Goal: Information Seeking & Learning: Learn about a topic

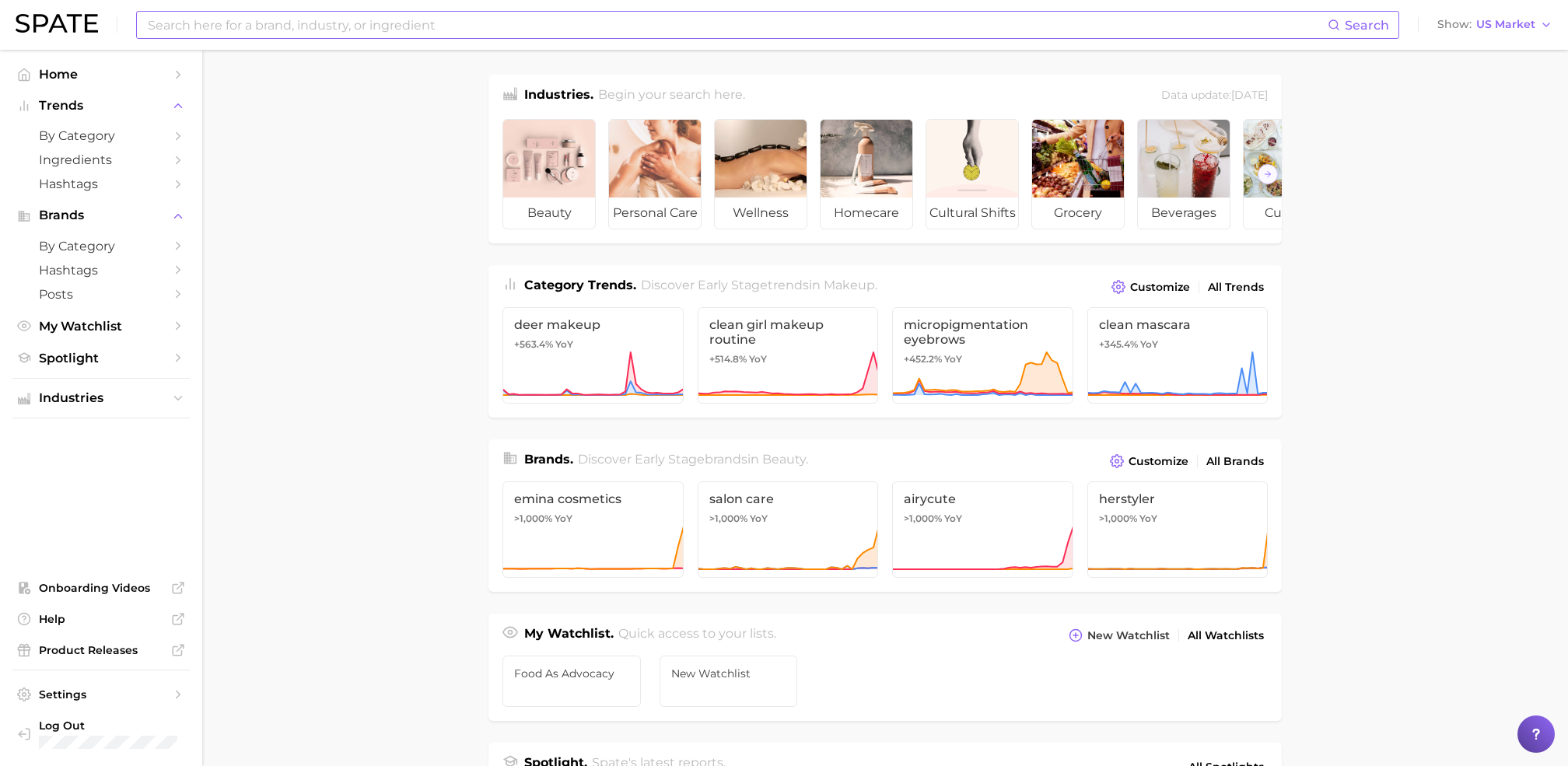
click at [250, 17] on input at bounding box center [737, 25] width 1182 height 26
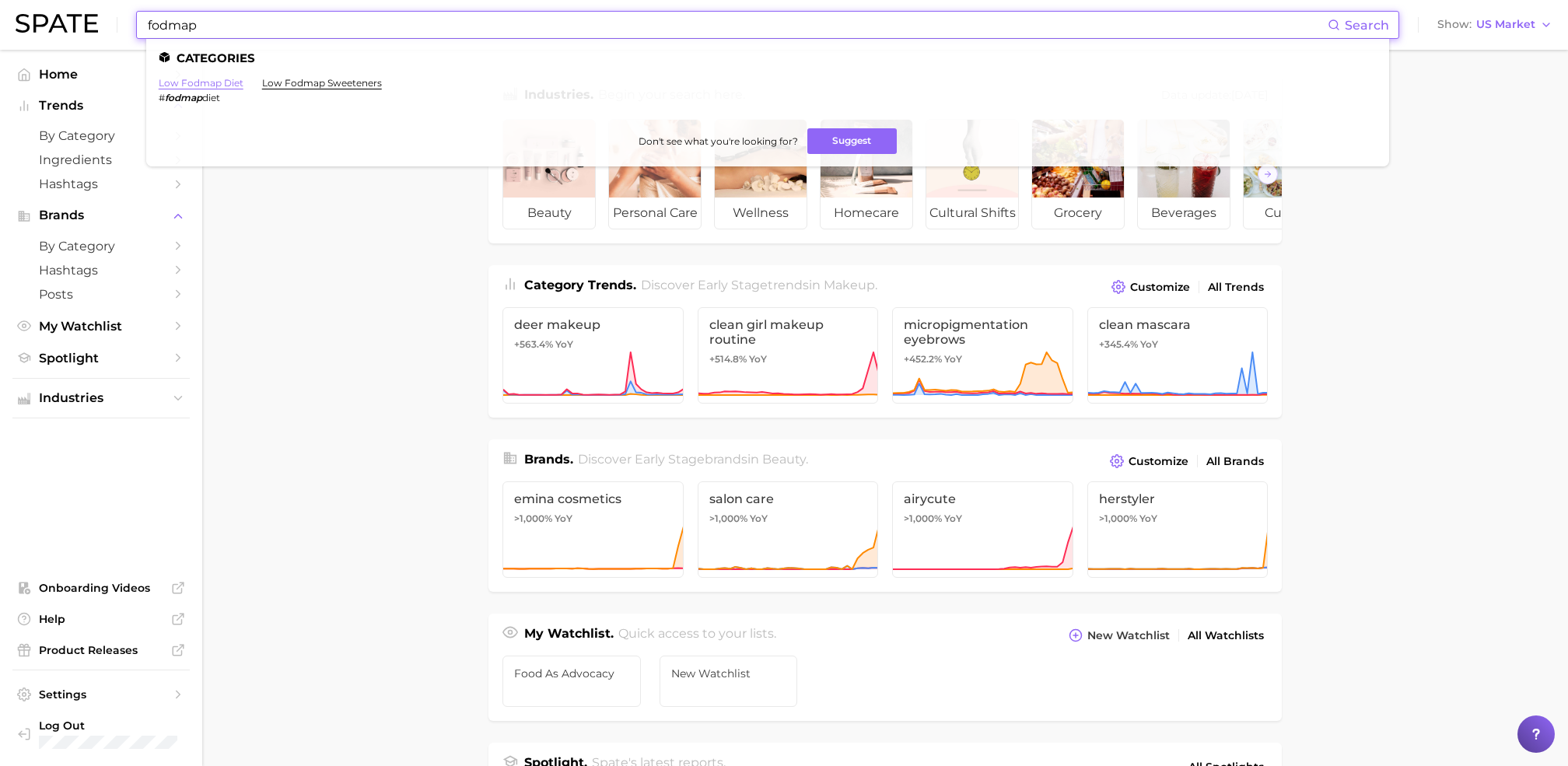
type input "fodmap"
click at [209, 83] on link "low fodmap diet" at bounding box center [201, 83] width 85 height 12
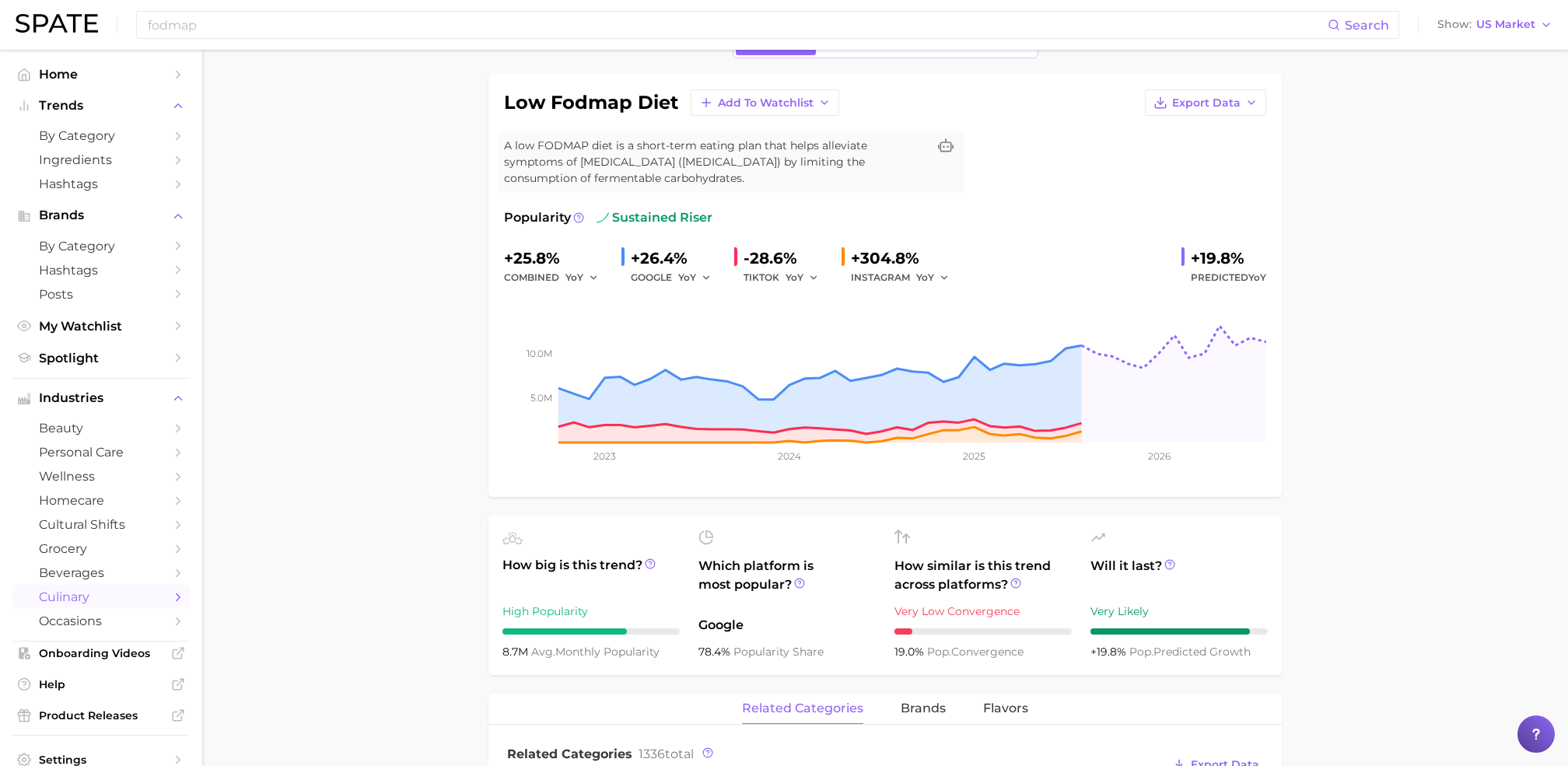
scroll to position [94, 0]
click at [940, 277] on icon "button" at bounding box center [944, 278] width 11 height 11
click at [706, 277] on polyline "button" at bounding box center [706, 277] width 5 height 2
click at [944, 273] on icon "button" at bounding box center [944, 278] width 11 height 11
click at [591, 276] on polyline "button" at bounding box center [593, 277] width 5 height 2
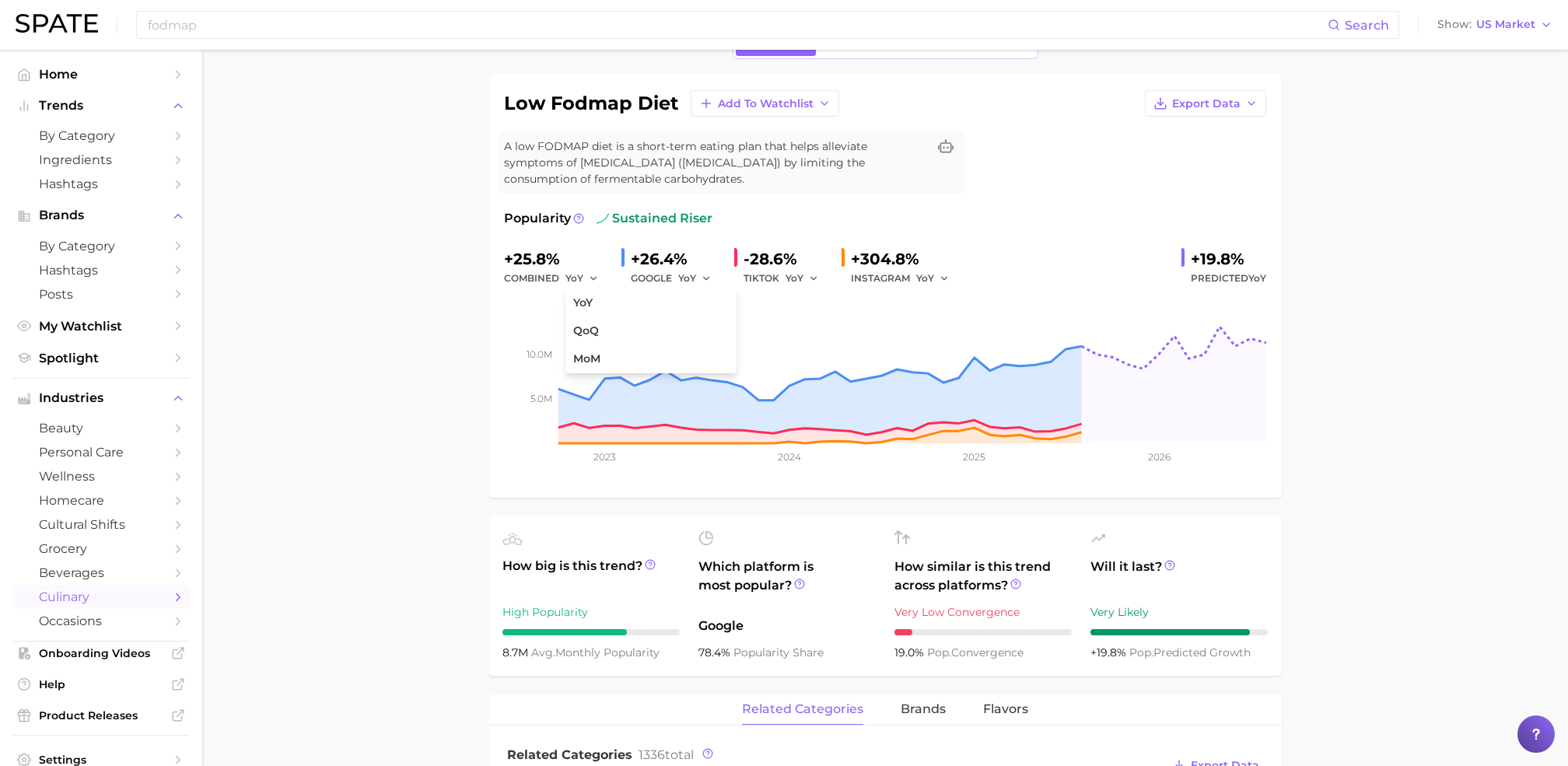
click at [1241, 269] on span "Predicted YoY" at bounding box center [1228, 278] width 76 height 19
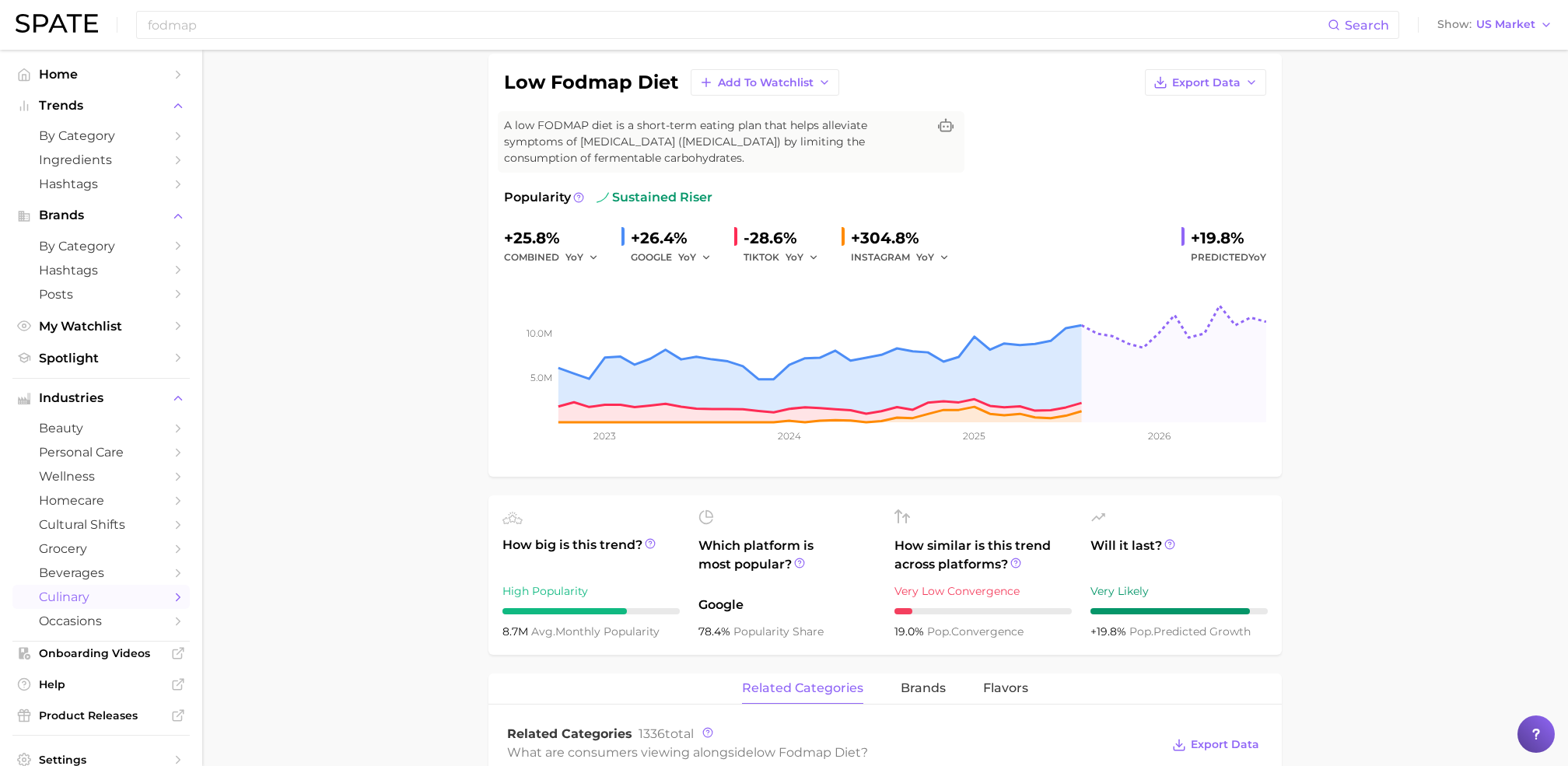
scroll to position [0, 0]
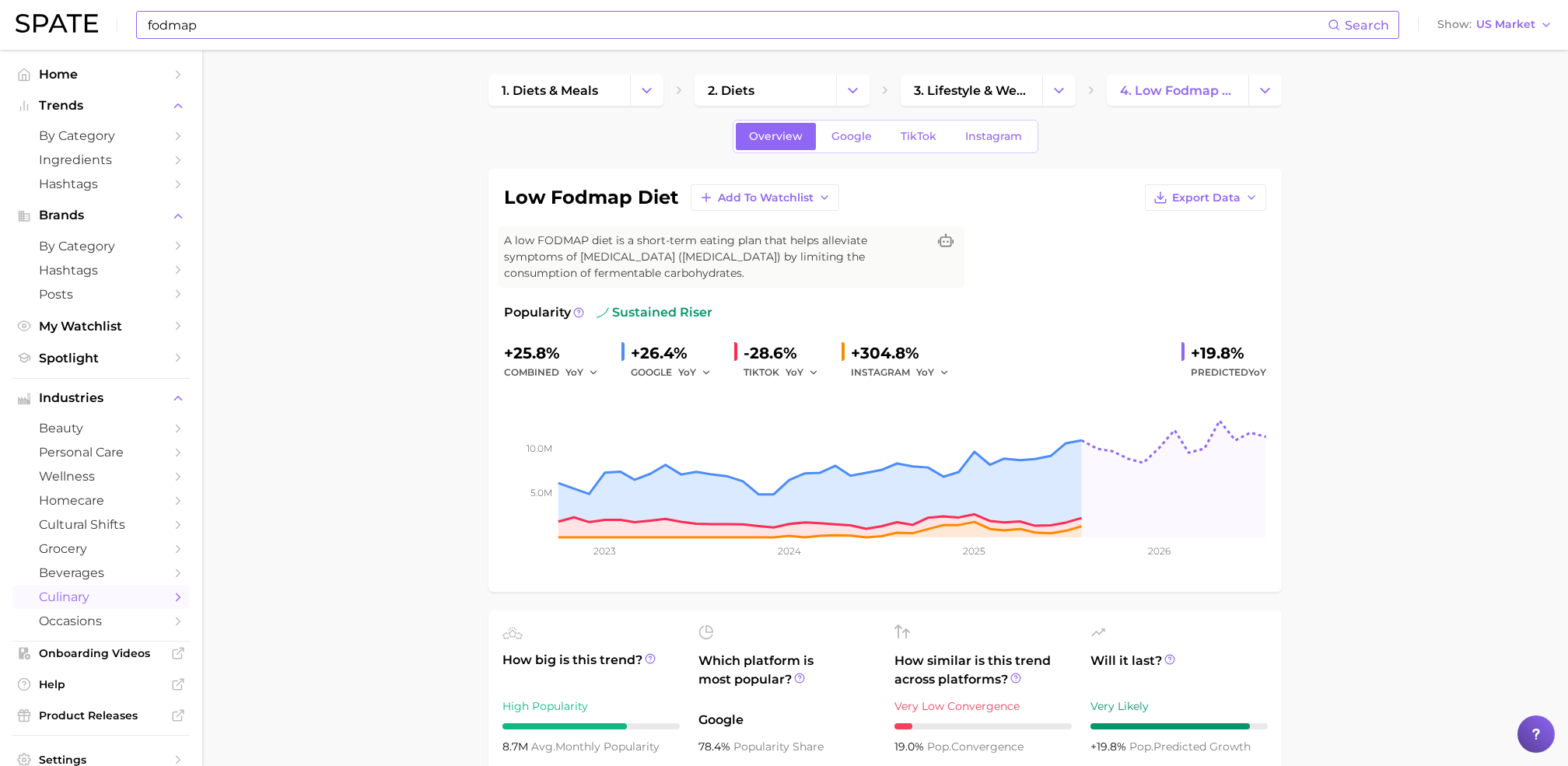
click at [260, 27] on input "fodmap" at bounding box center [737, 25] width 1182 height 26
type input "f"
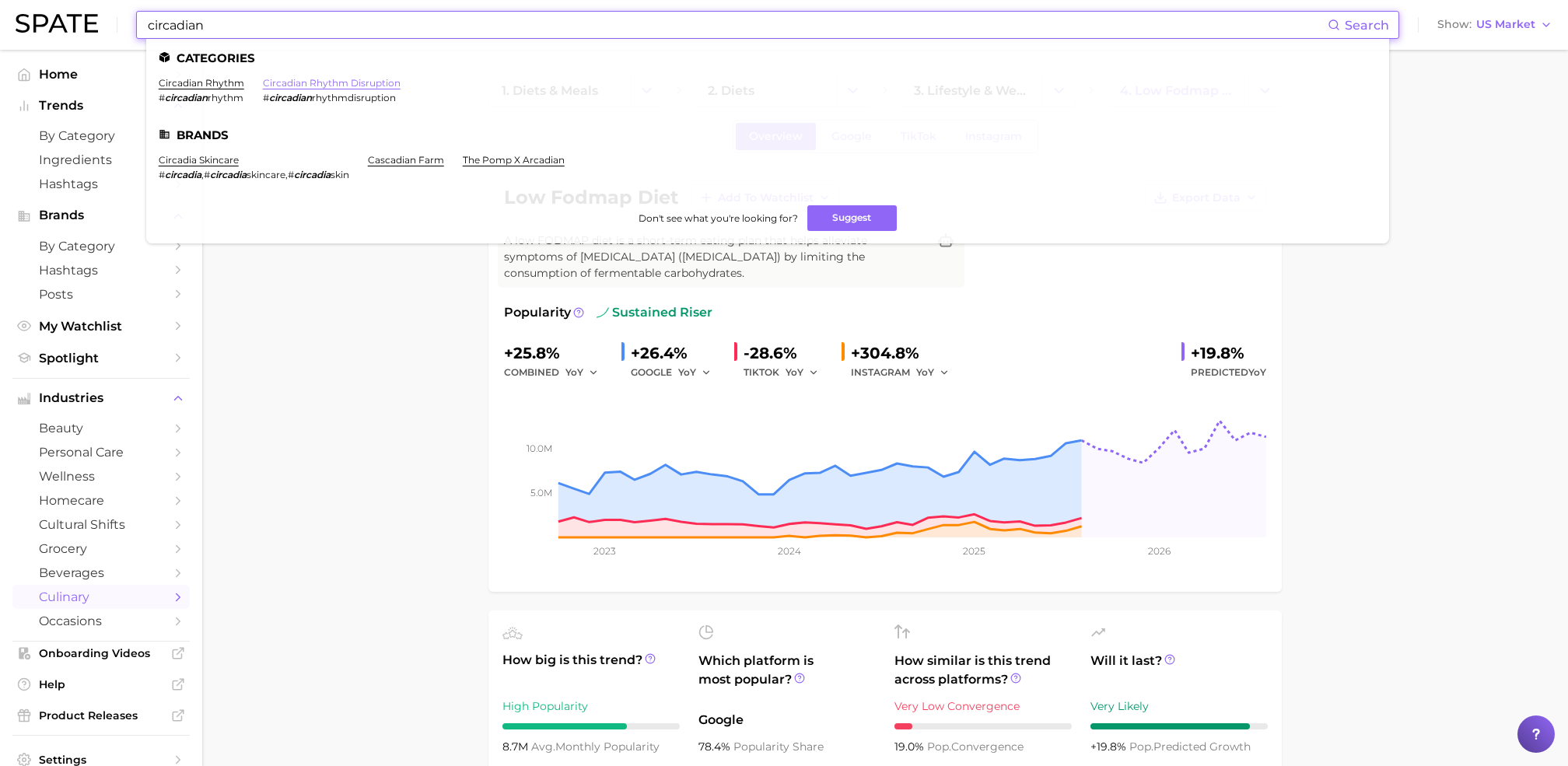
click at [308, 80] on link "circadian rhythm disruption" at bounding box center [332, 83] width 138 height 12
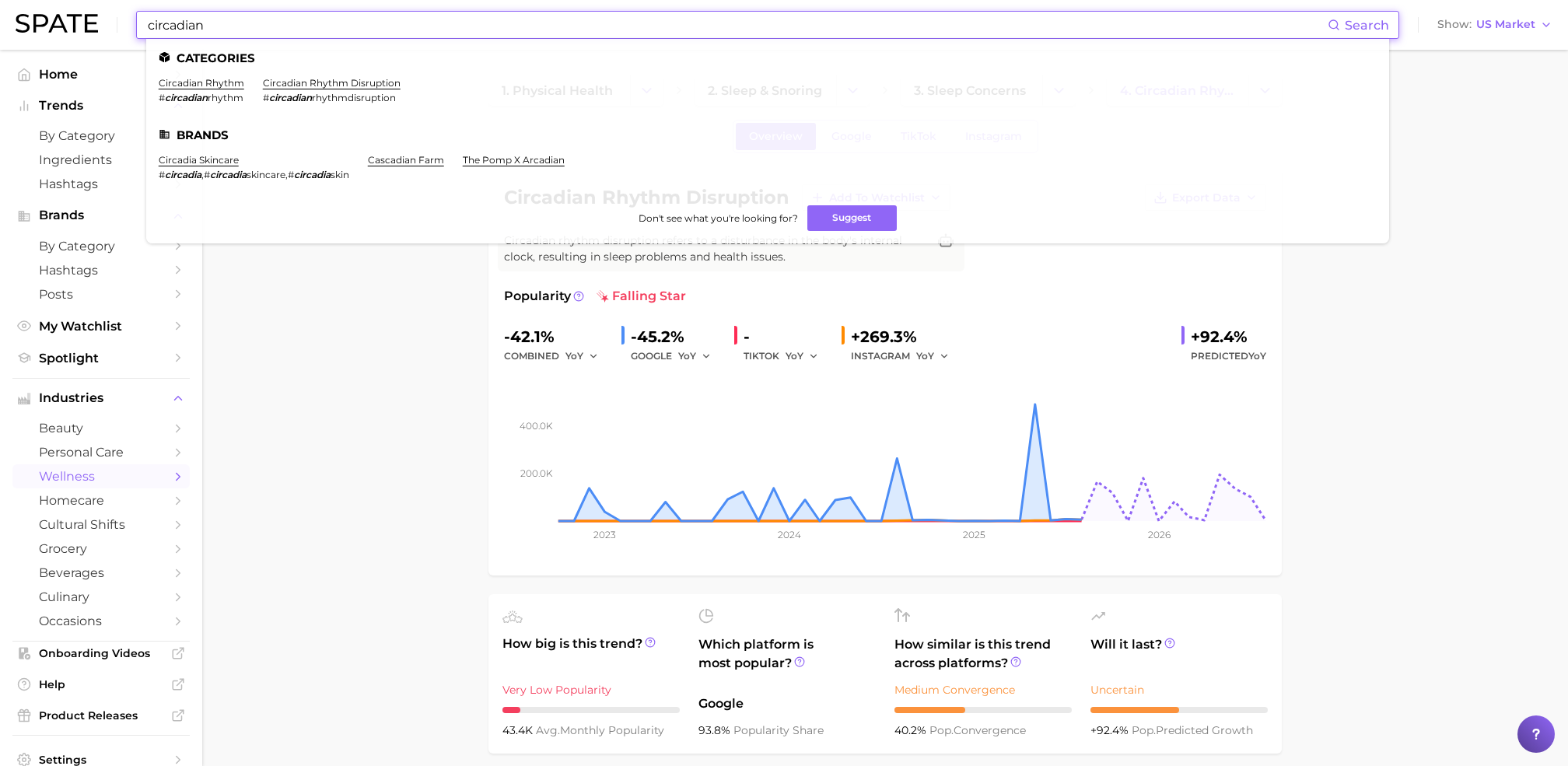
click at [261, 28] on input "circadian" at bounding box center [737, 25] width 1182 height 26
click at [213, 85] on link "circadian rhythm" at bounding box center [202, 83] width 86 height 12
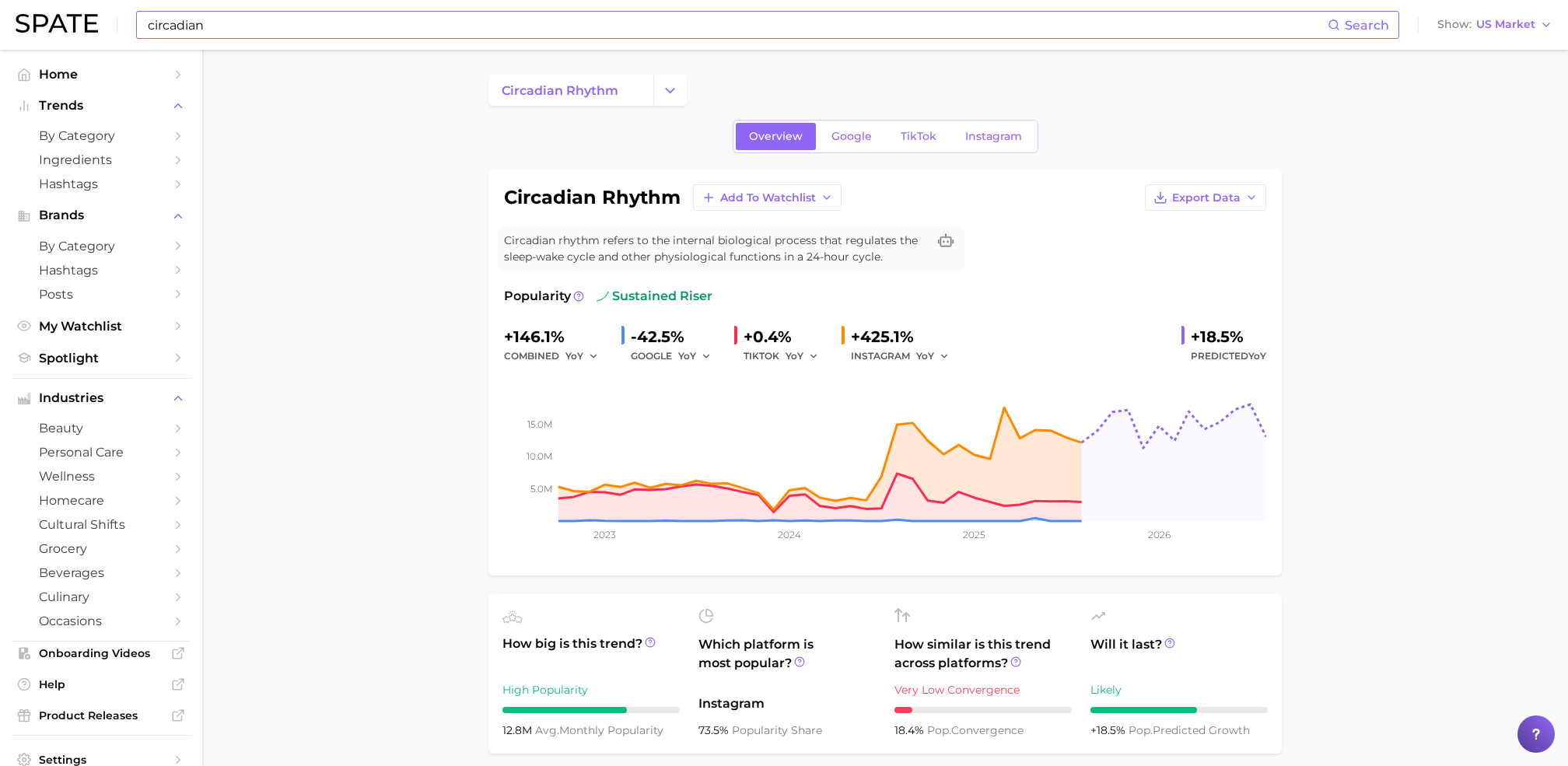
click at [395, 34] on input "circadian" at bounding box center [737, 25] width 1182 height 26
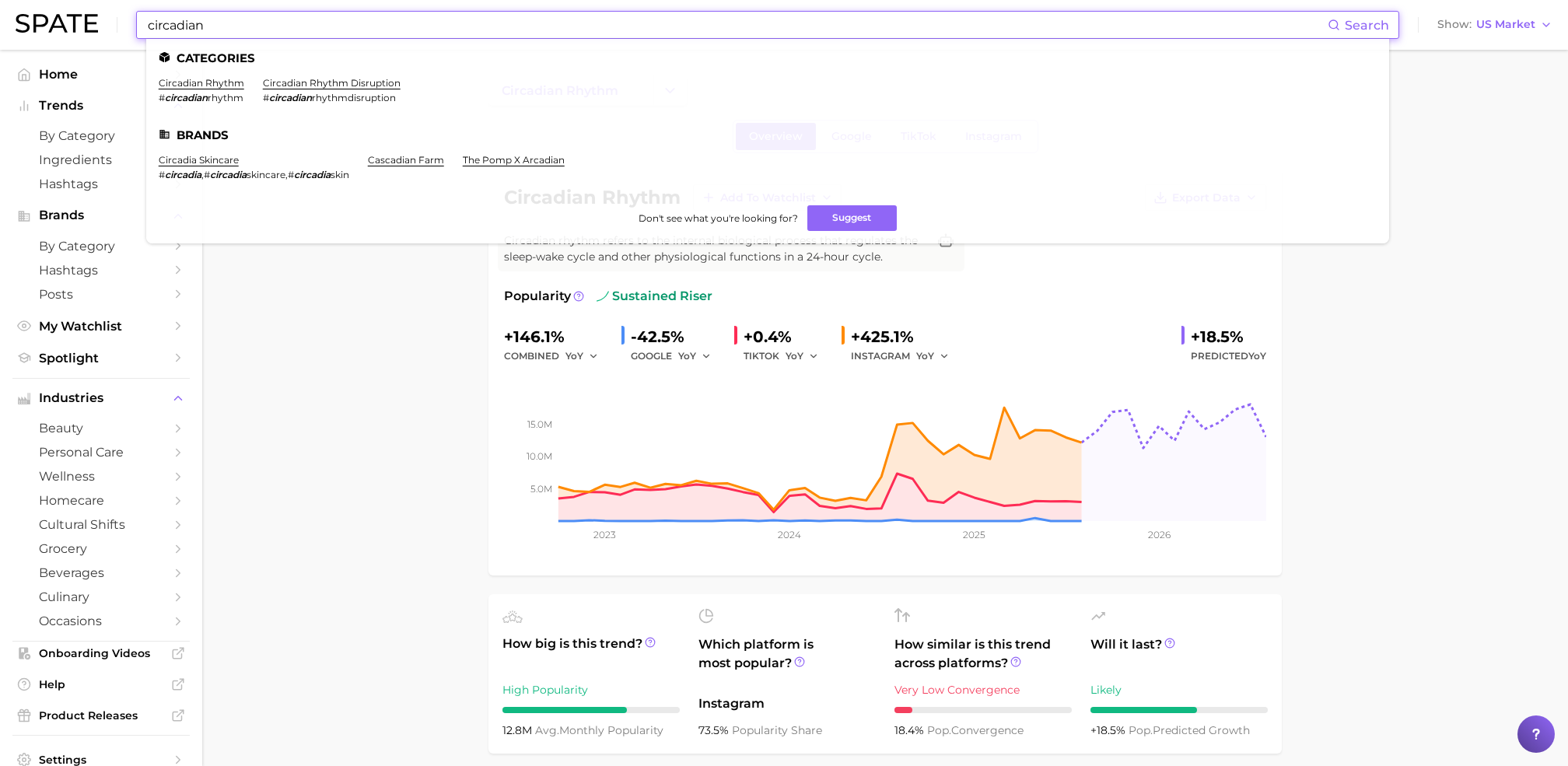
click at [395, 34] on input "circadian" at bounding box center [737, 25] width 1182 height 26
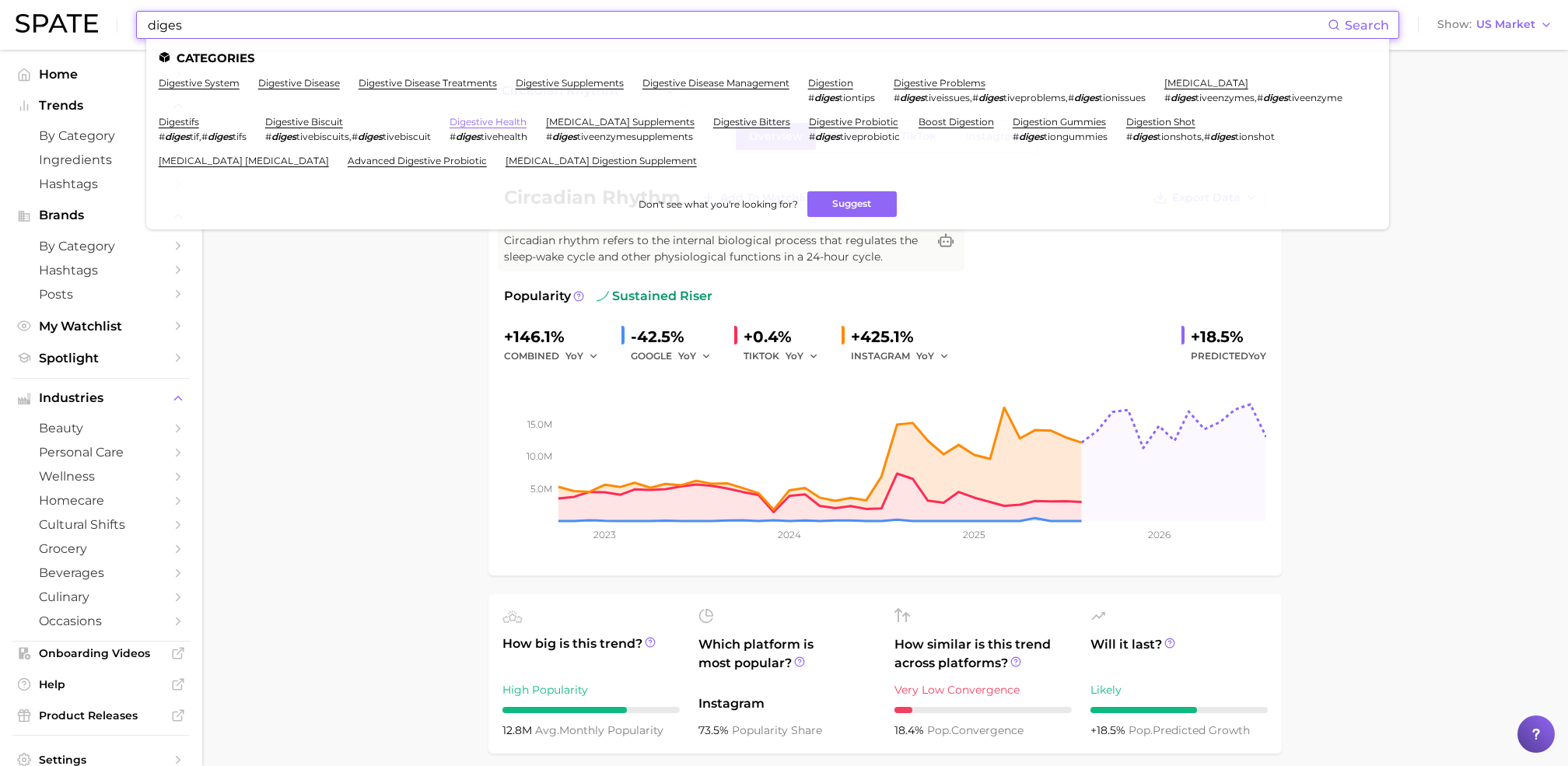
click at [521, 120] on link "digestive health" at bounding box center [488, 121] width 77 height 12
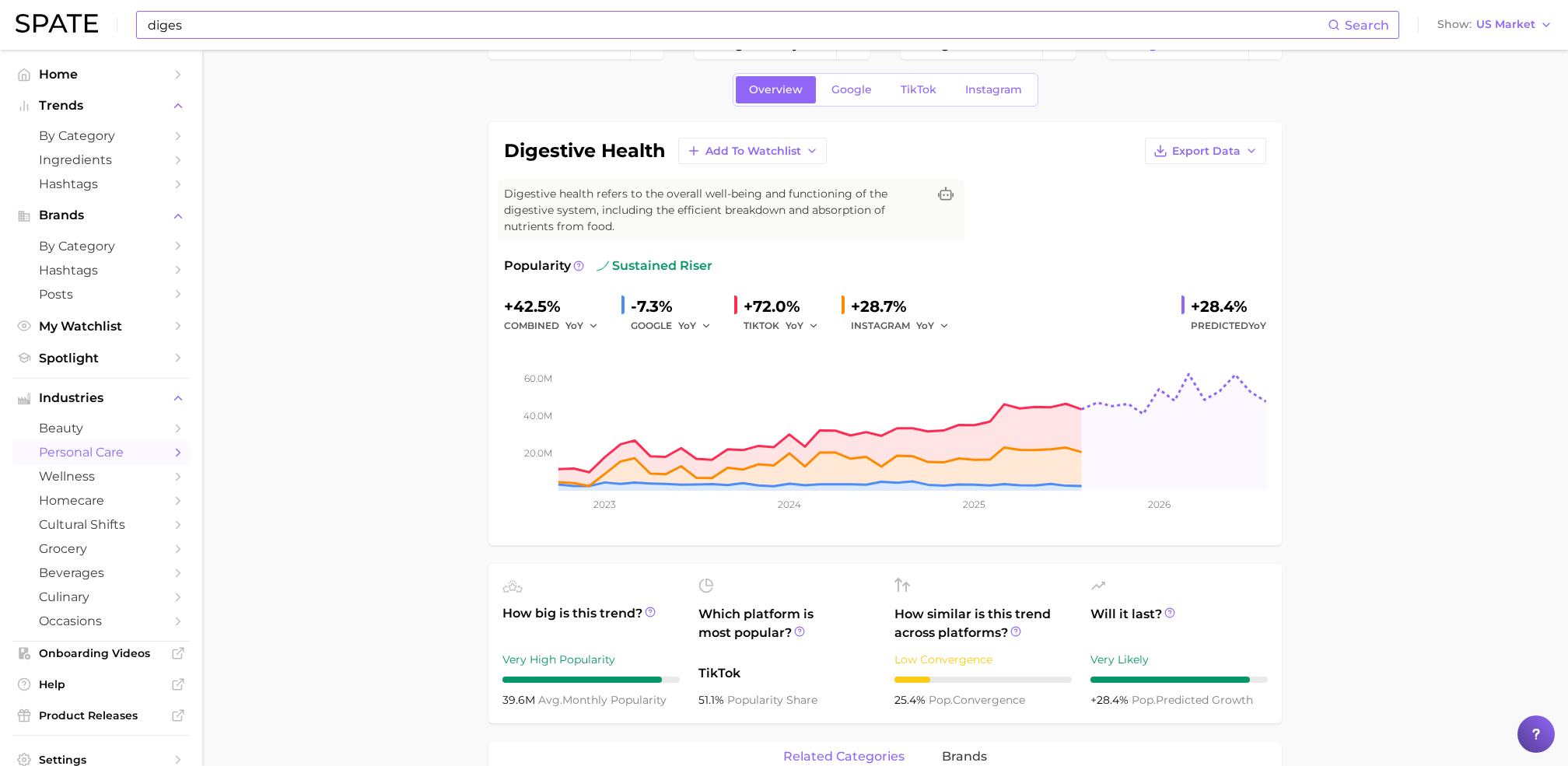
scroll to position [48, 0]
click at [654, 607] on circle at bounding box center [650, 610] width 9 height 9
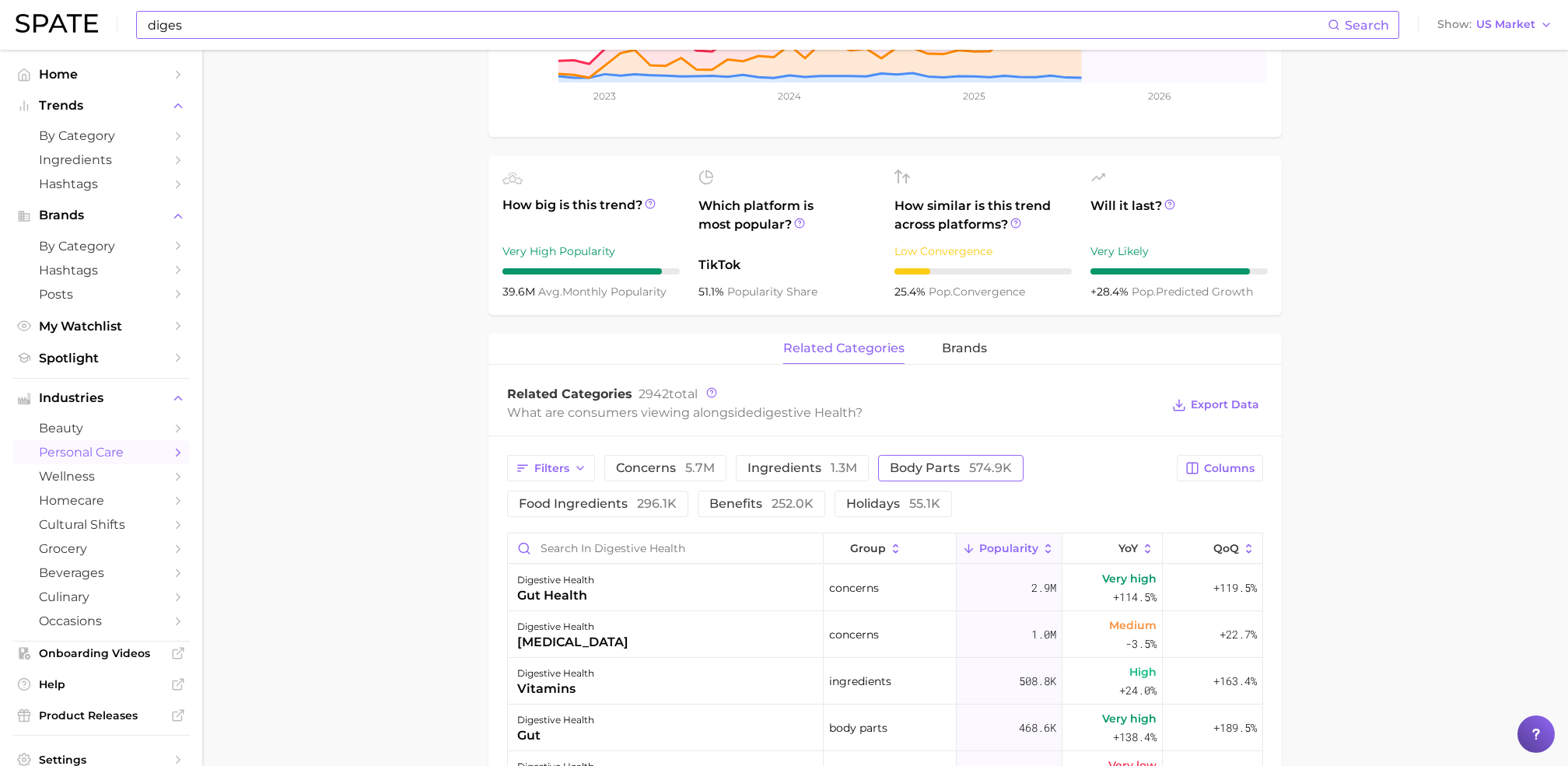
scroll to position [452, 0]
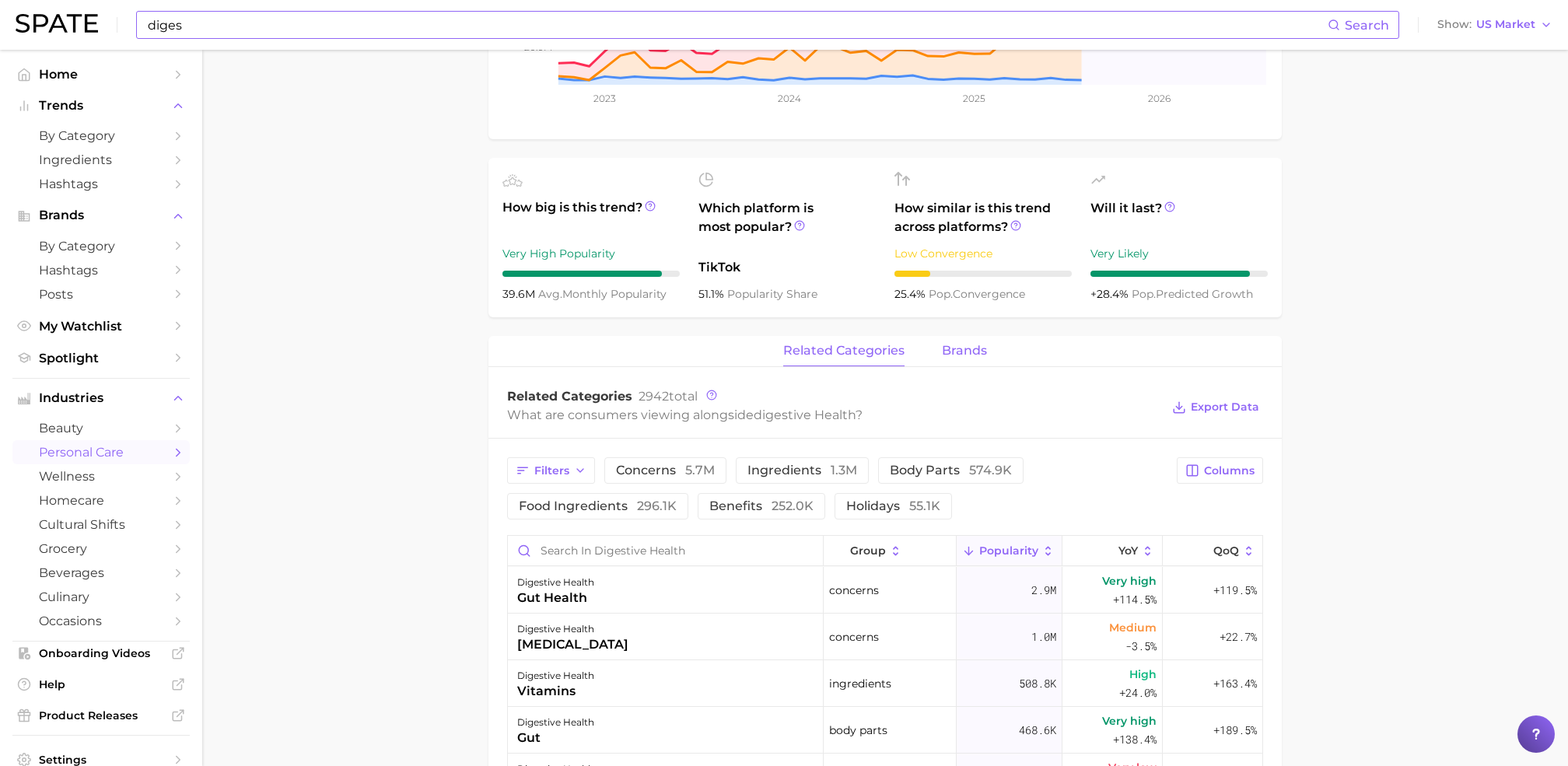
click at [970, 346] on span "brands" at bounding box center [964, 350] width 45 height 14
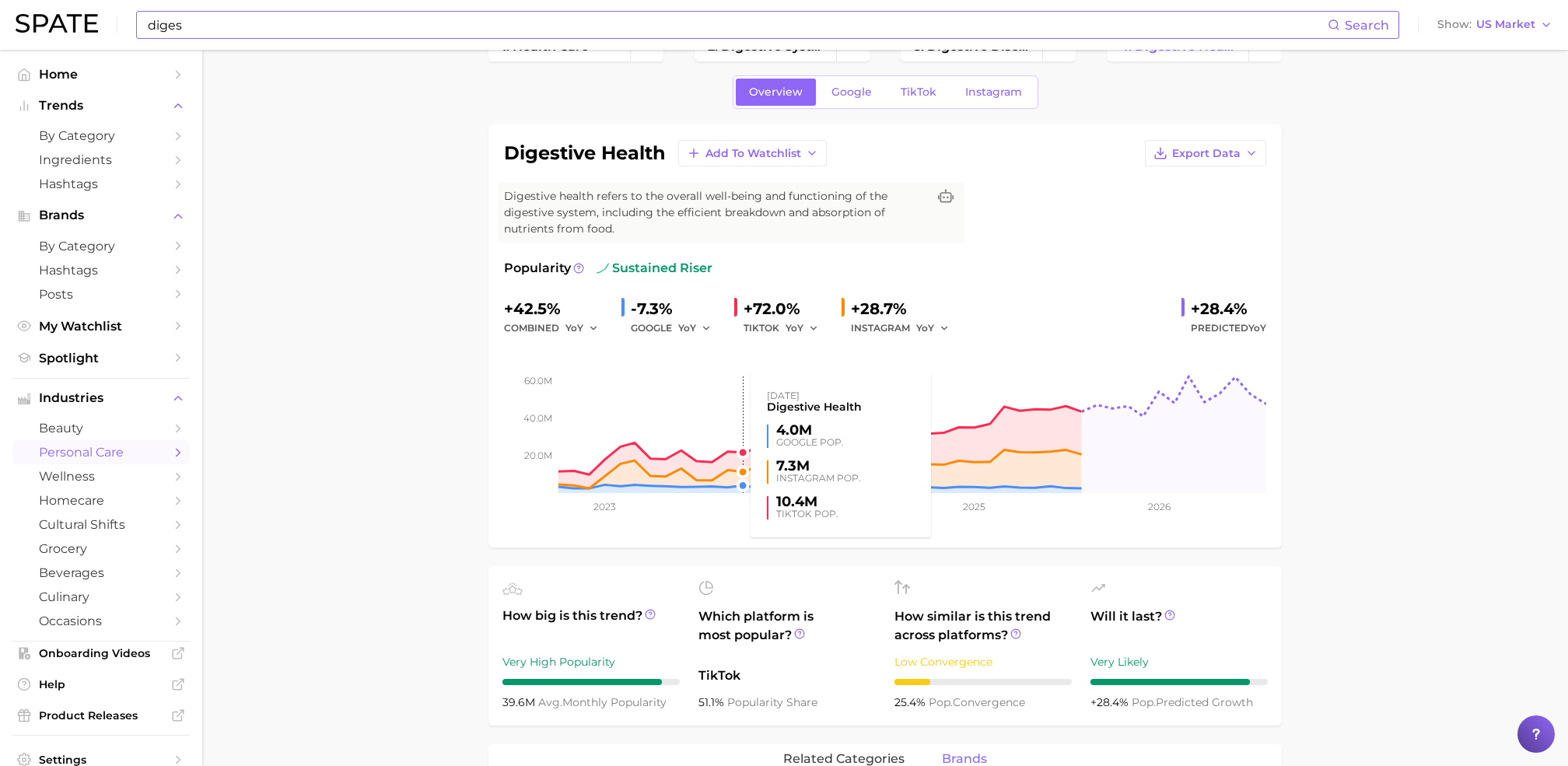
scroll to position [100, 0]
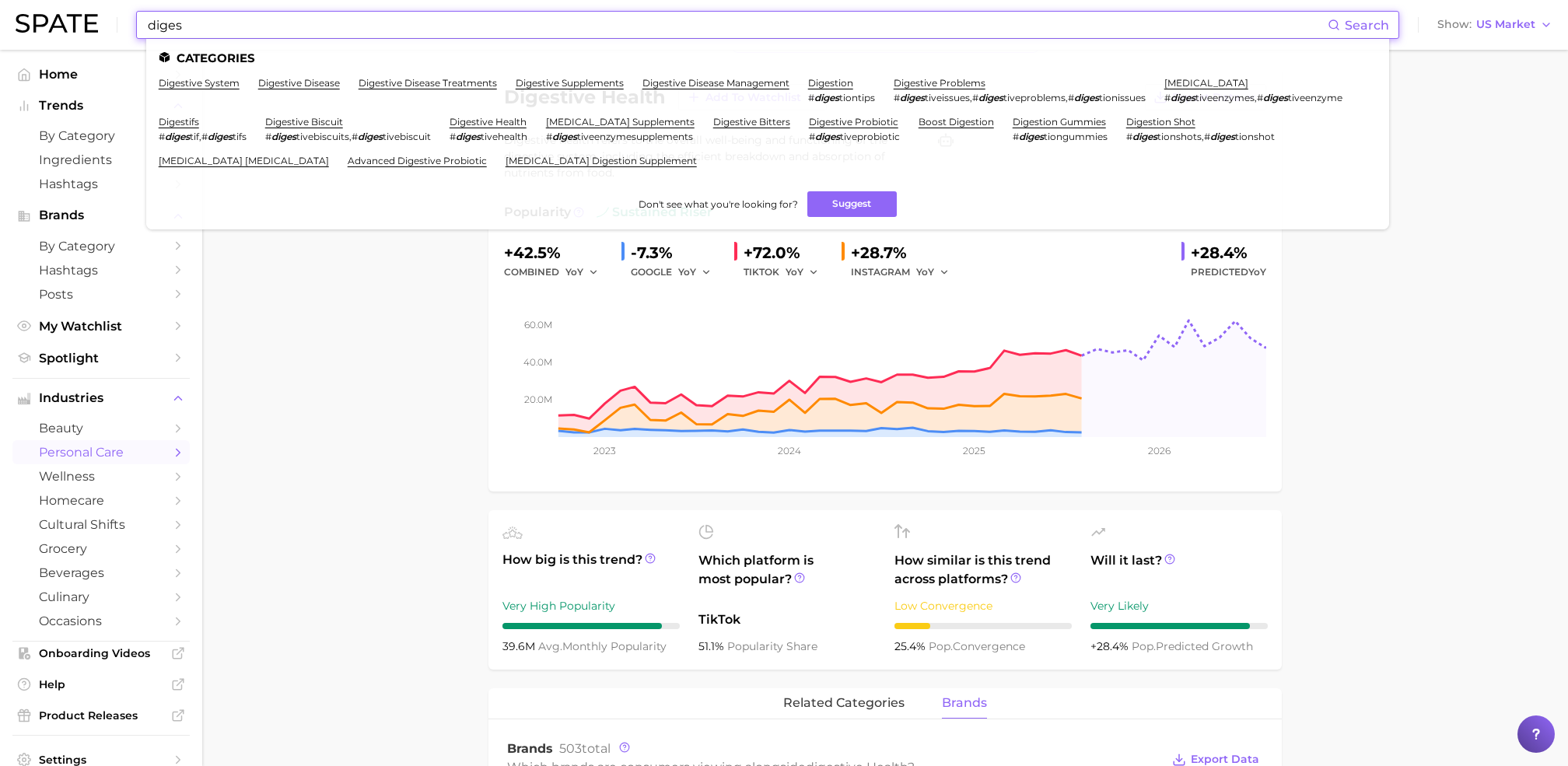
click at [319, 32] on input "diges" at bounding box center [737, 25] width 1182 height 26
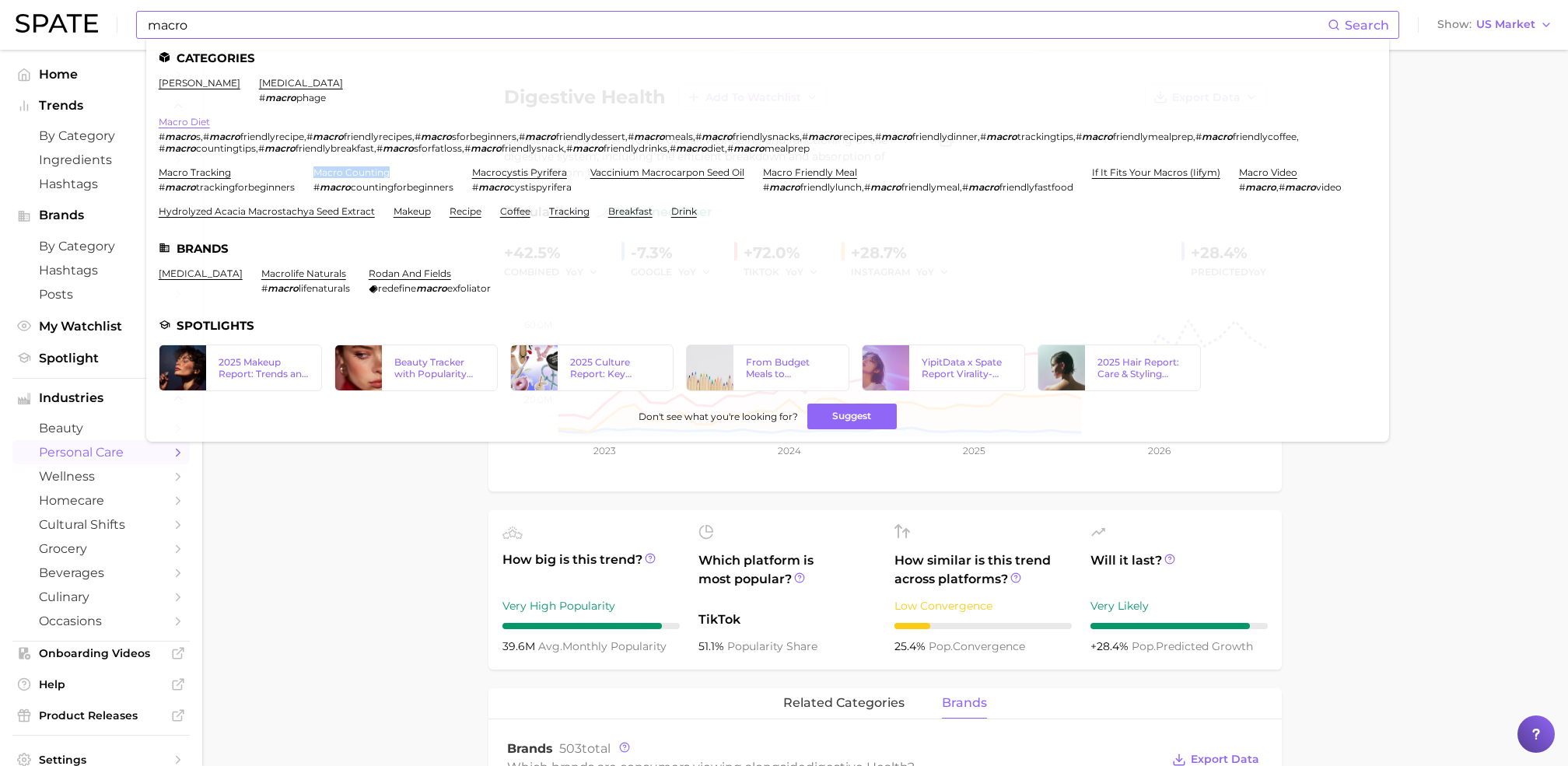
click at [203, 123] on link "macro diet" at bounding box center [185, 121] width 51 height 12
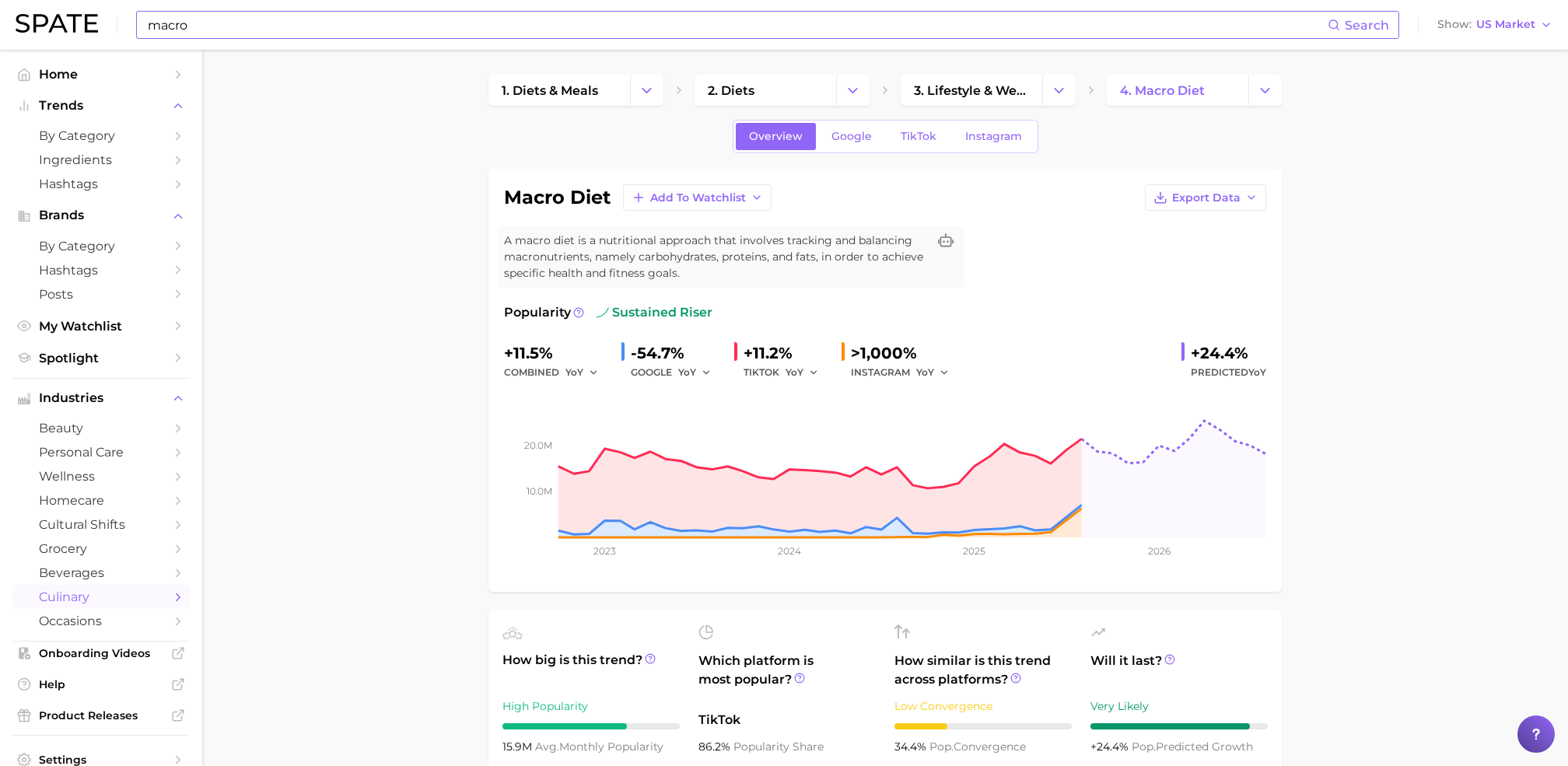
click at [287, 26] on input "macro" at bounding box center [737, 25] width 1182 height 26
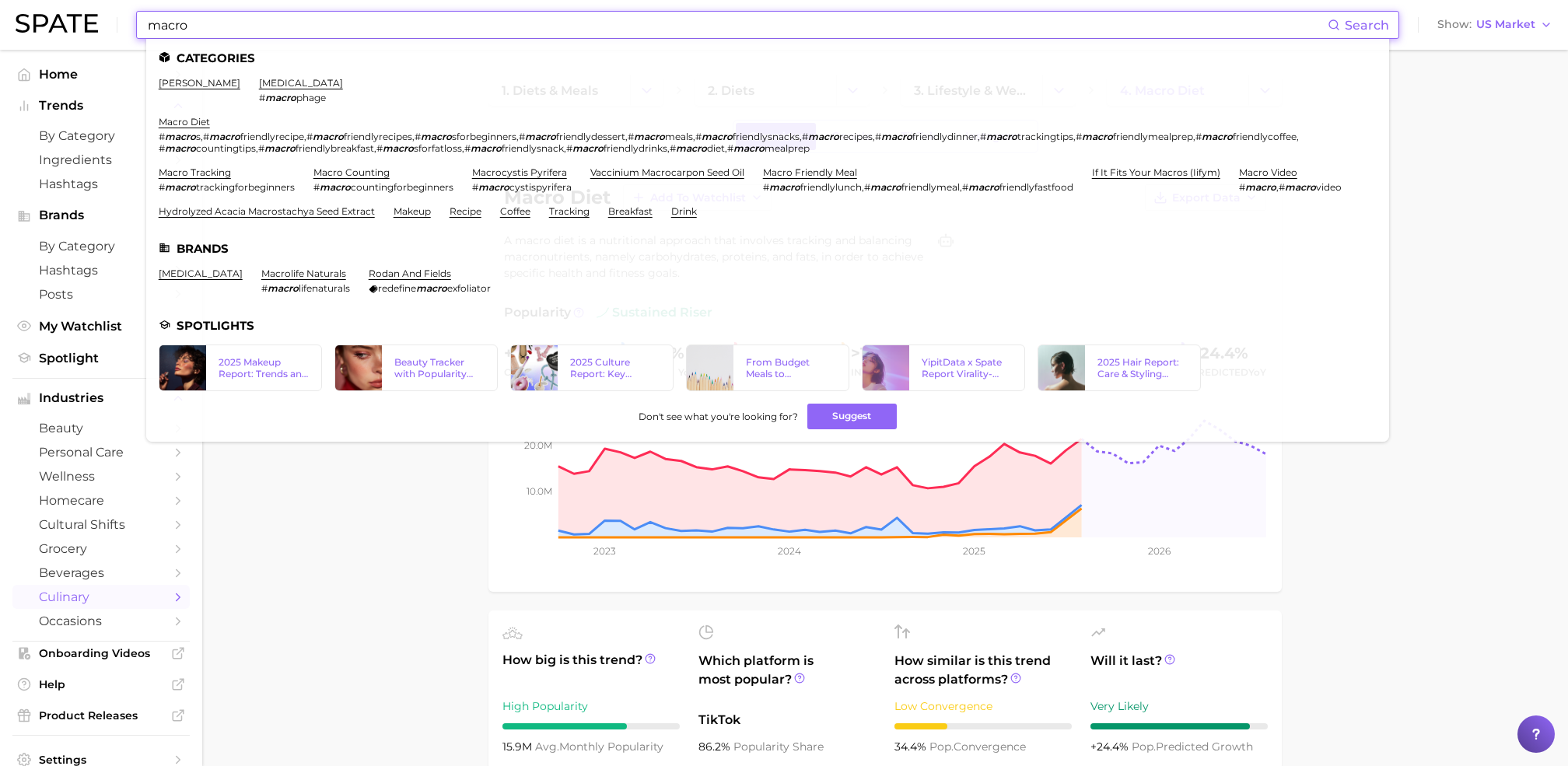
click at [287, 26] on input "macro" at bounding box center [737, 25] width 1182 height 26
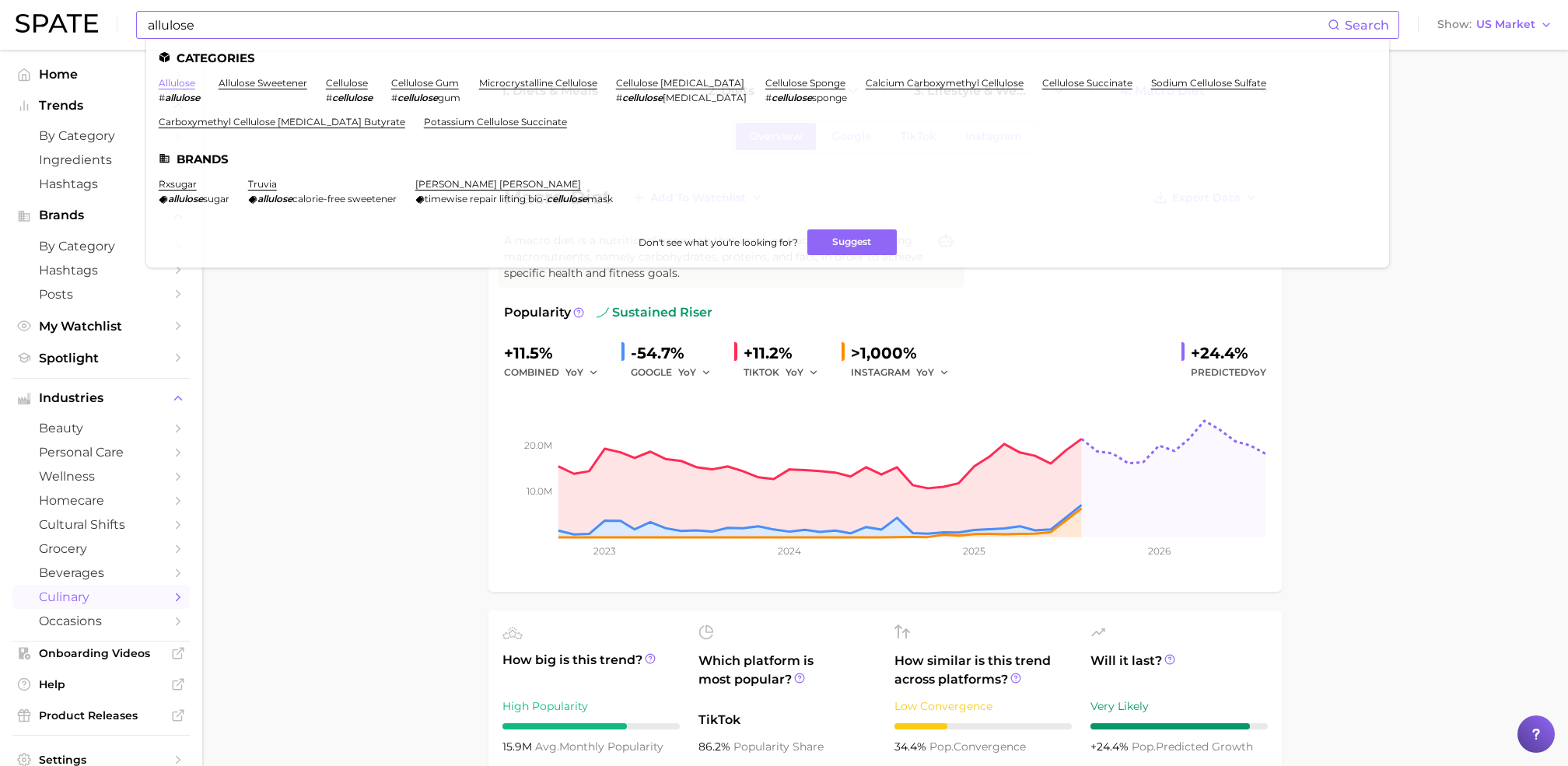
click at [176, 84] on link "allulose" at bounding box center [177, 83] width 37 height 12
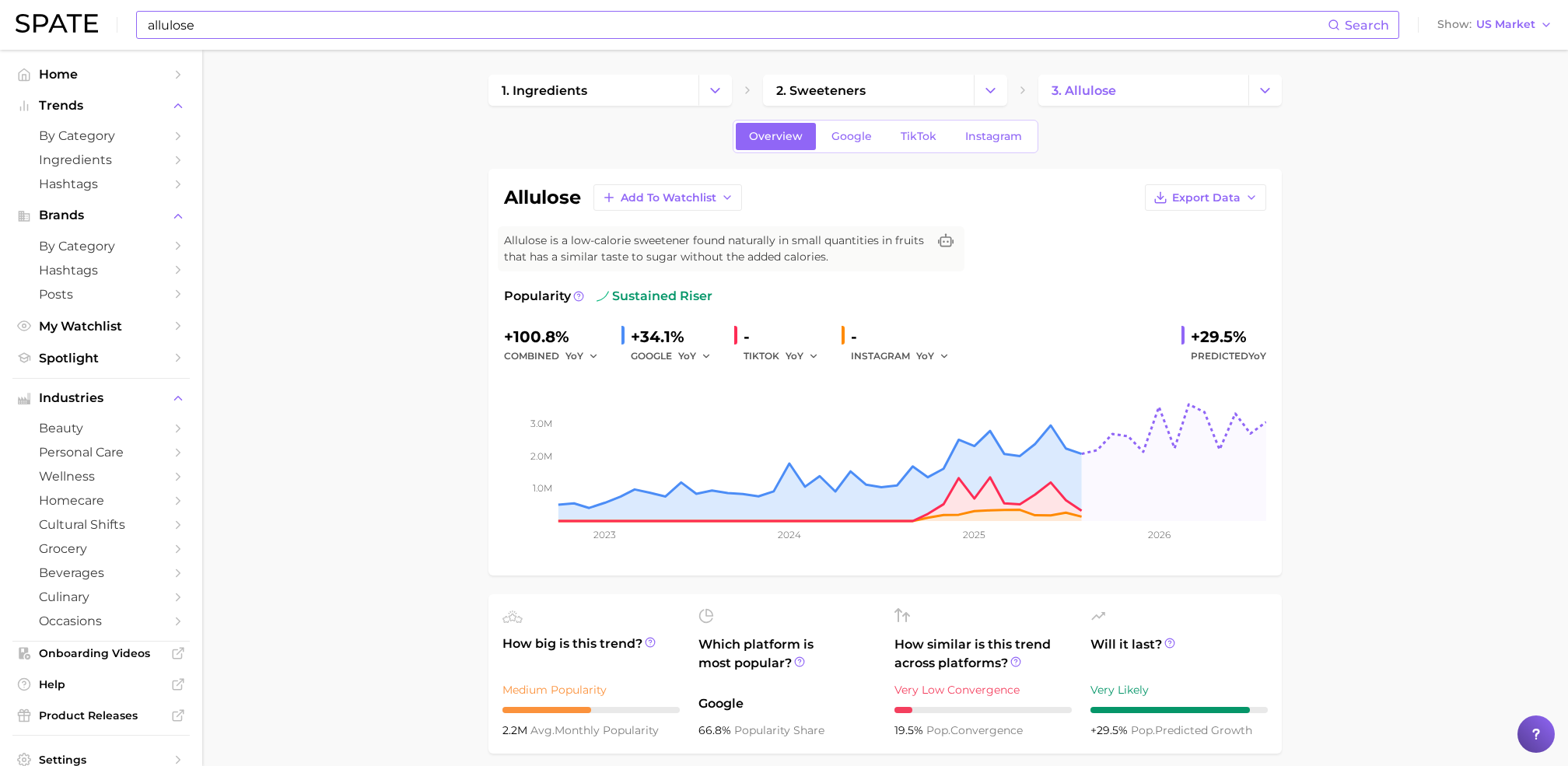
click at [268, 24] on input "allulose" at bounding box center [737, 25] width 1182 height 26
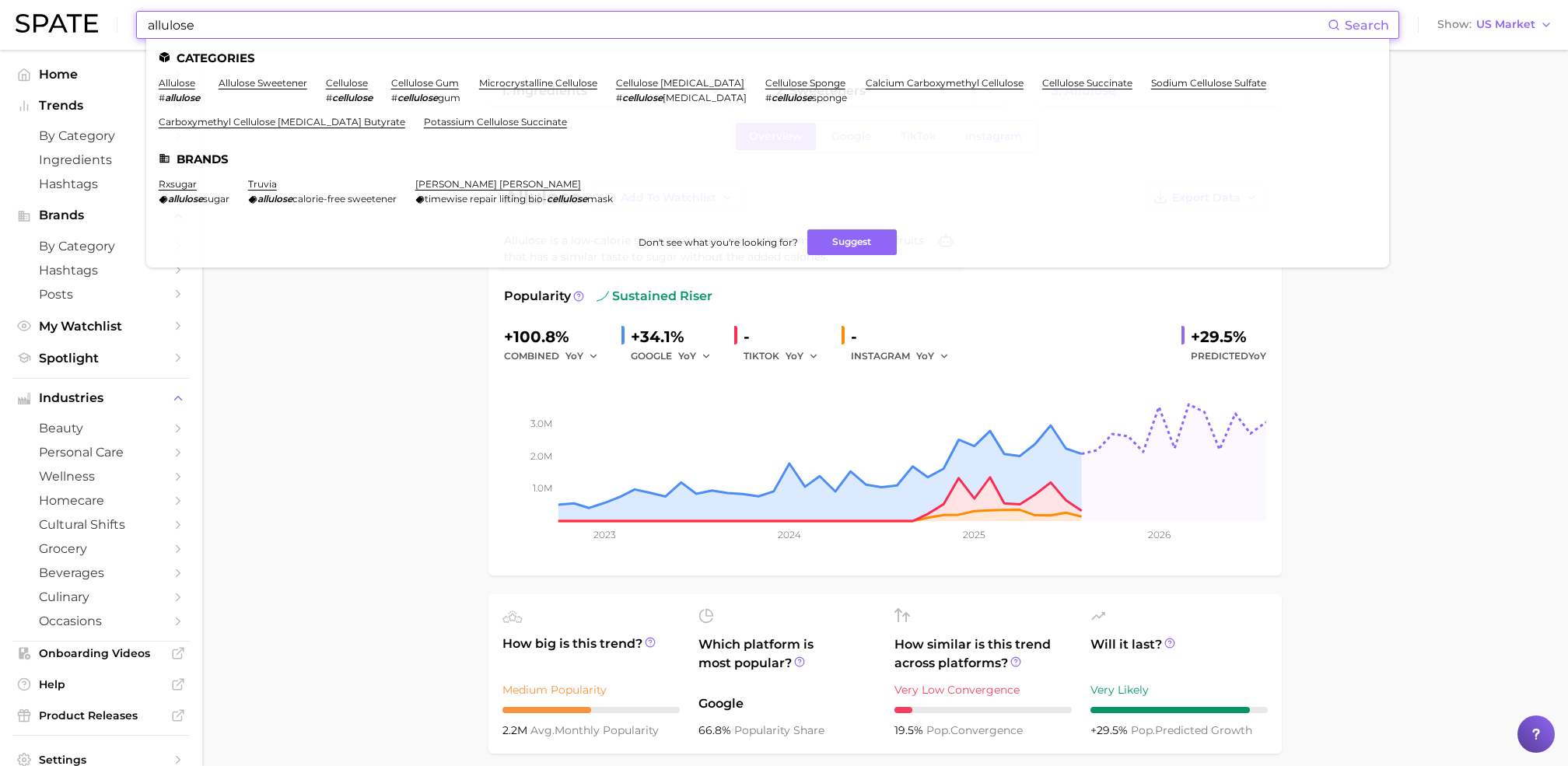
click at [268, 24] on input "allulose" at bounding box center [737, 25] width 1182 height 26
click at [268, 82] on link "allulose sweetener" at bounding box center [263, 83] width 89 height 12
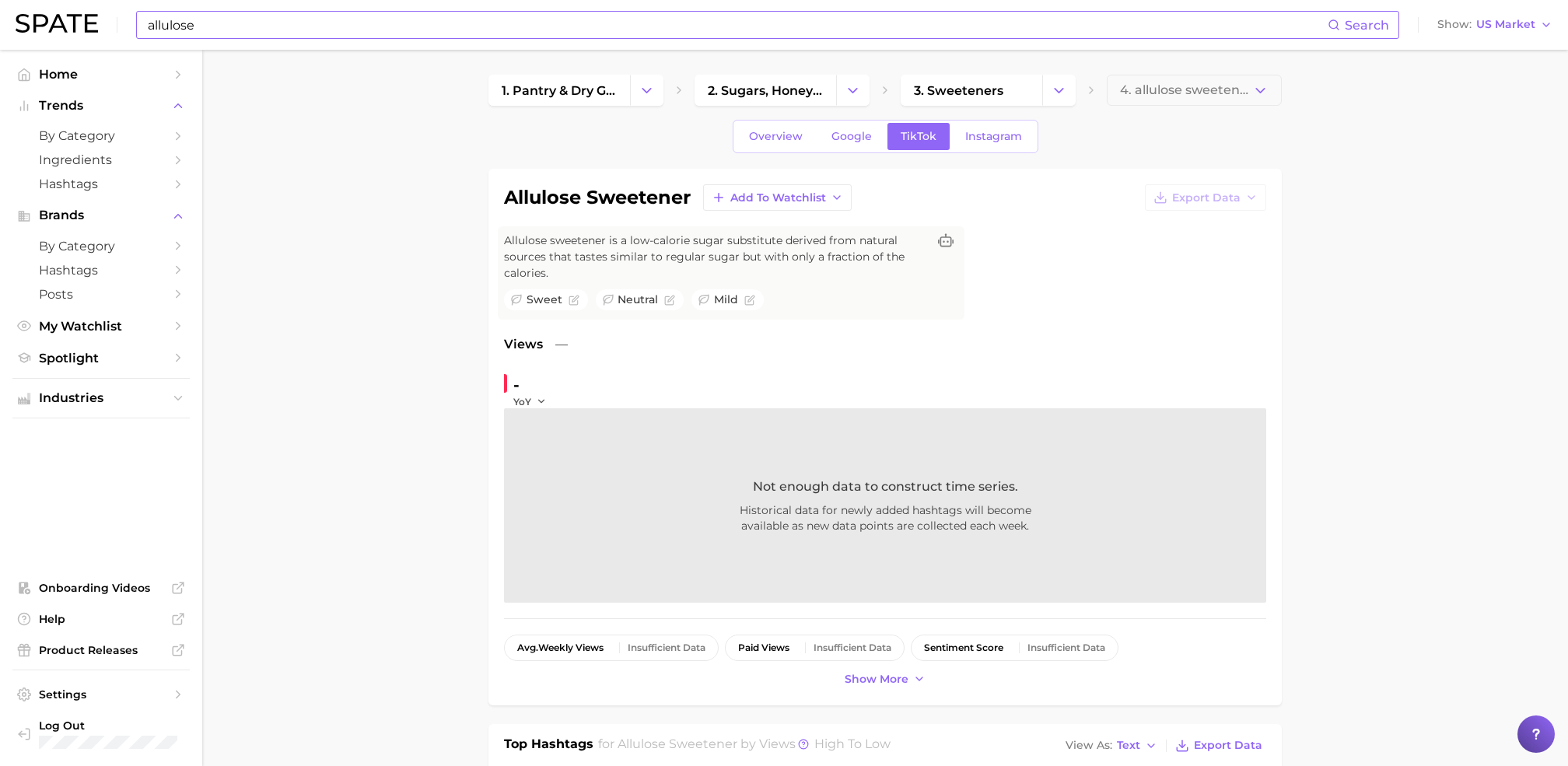
click at [268, 32] on input "allulose" at bounding box center [737, 25] width 1182 height 26
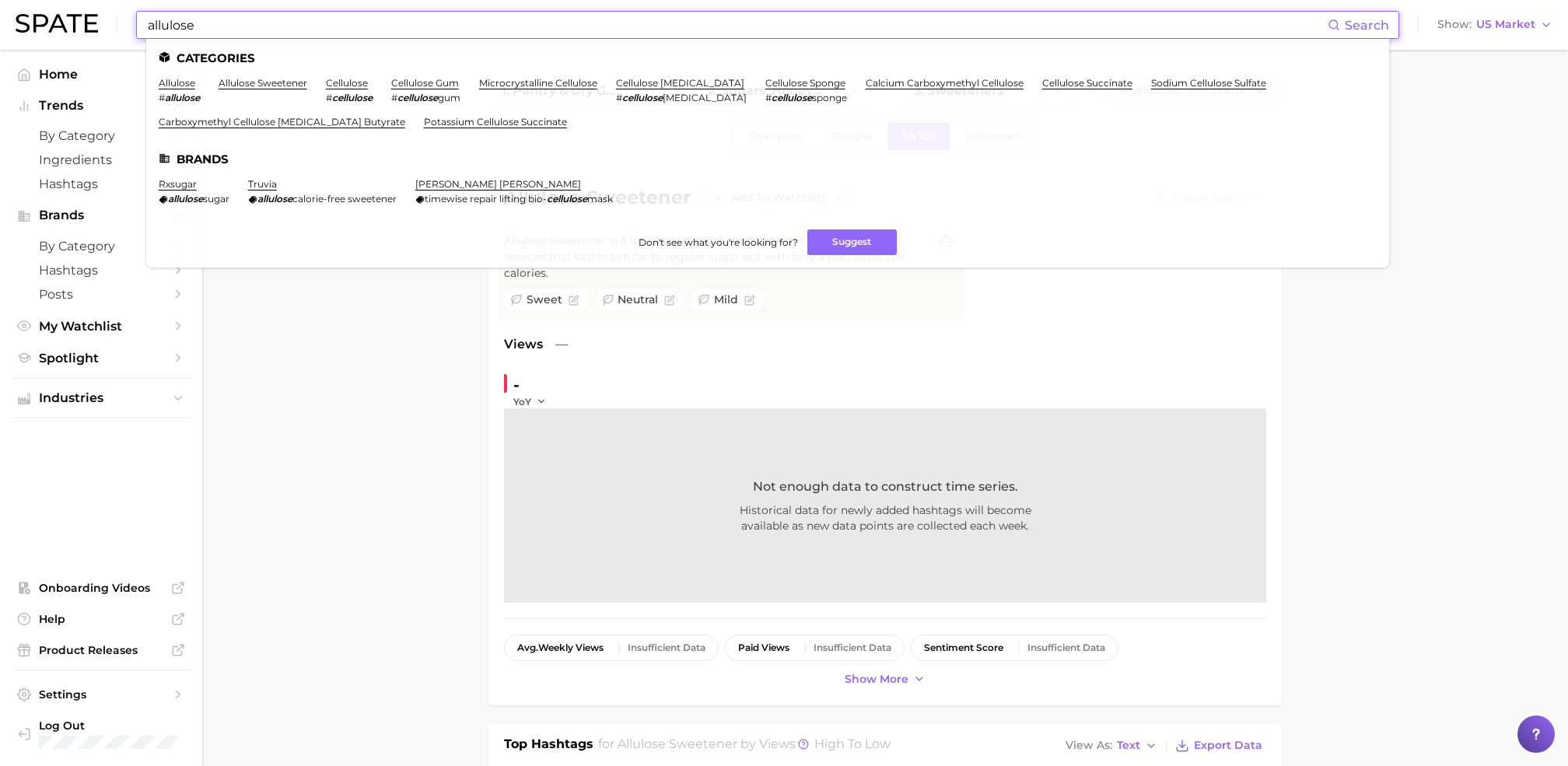
click at [268, 32] on input "allulose" at bounding box center [737, 25] width 1182 height 26
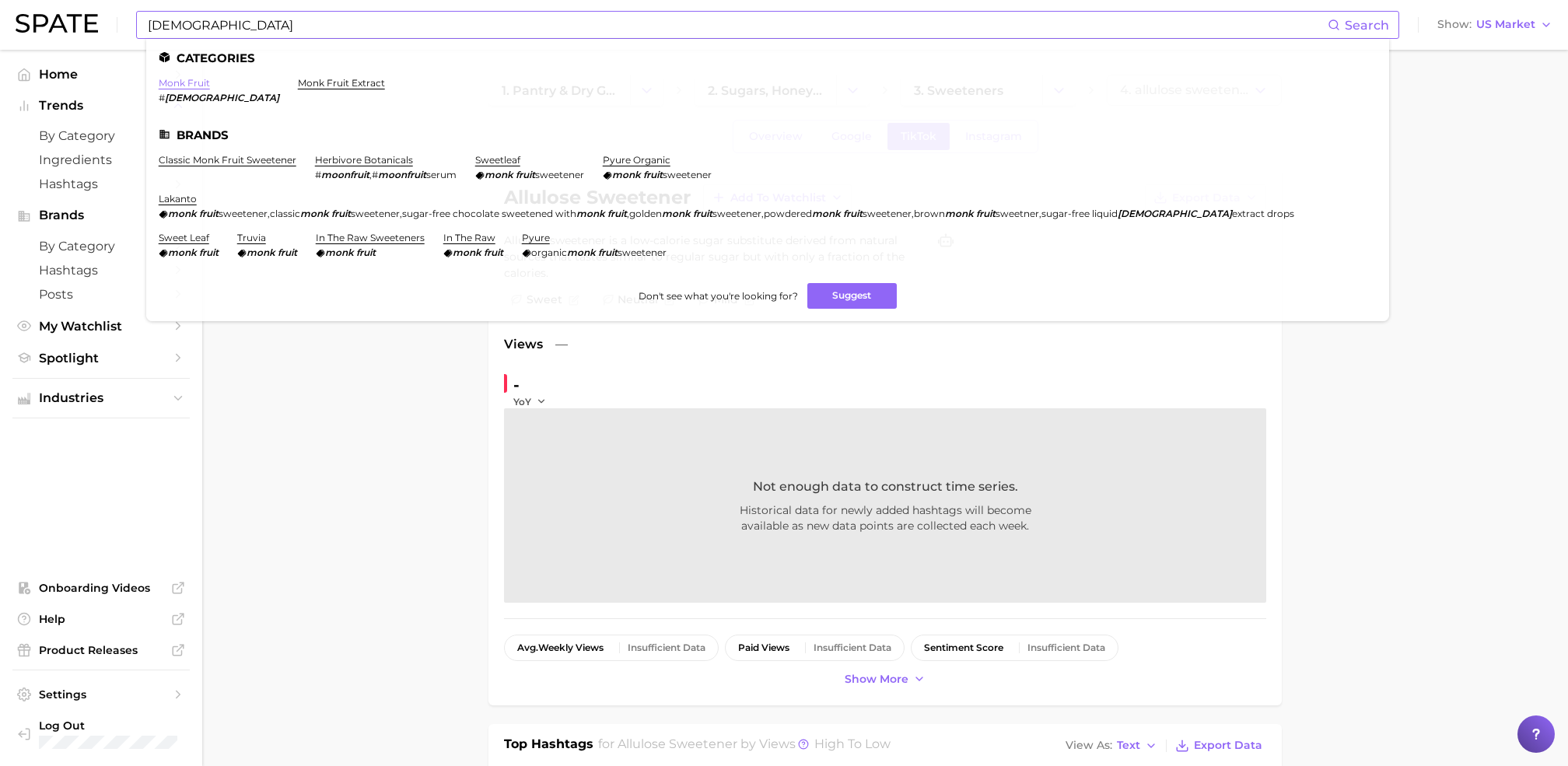
click at [186, 81] on link "monk fruit" at bounding box center [185, 83] width 51 height 12
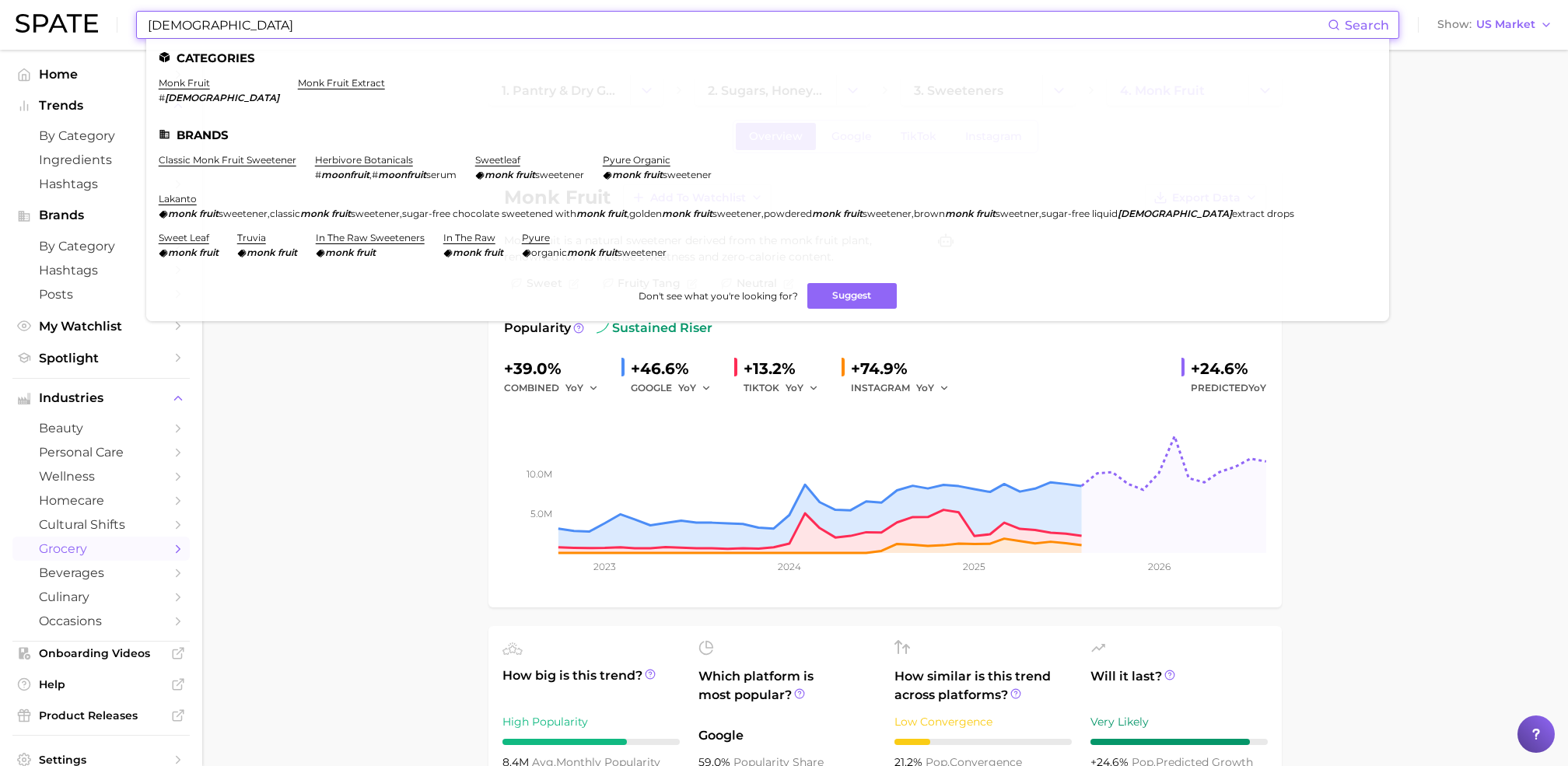
click at [283, 25] on input "monkfruit" at bounding box center [737, 25] width 1182 height 26
type input "s"
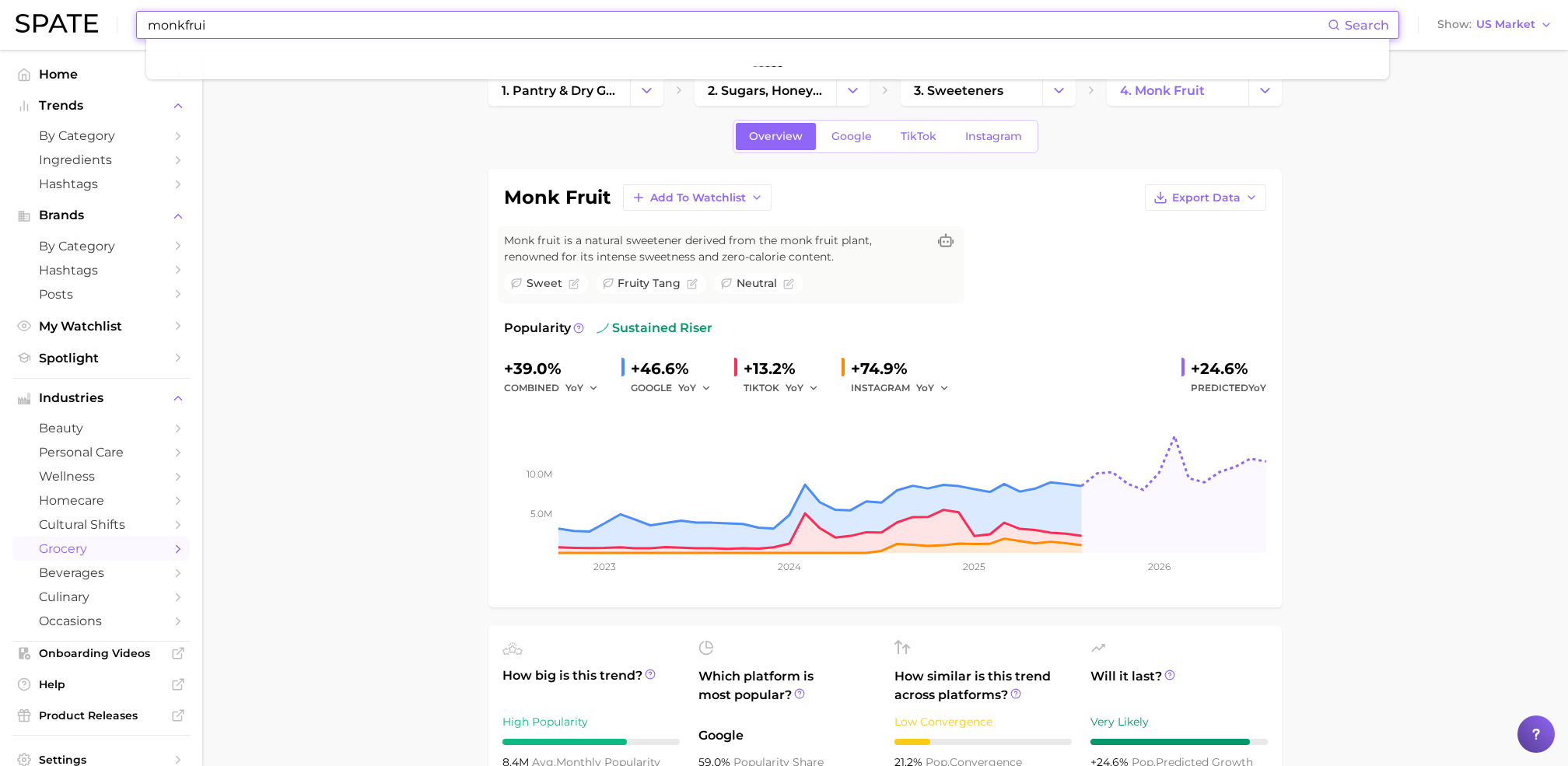
type input "monkfruit"
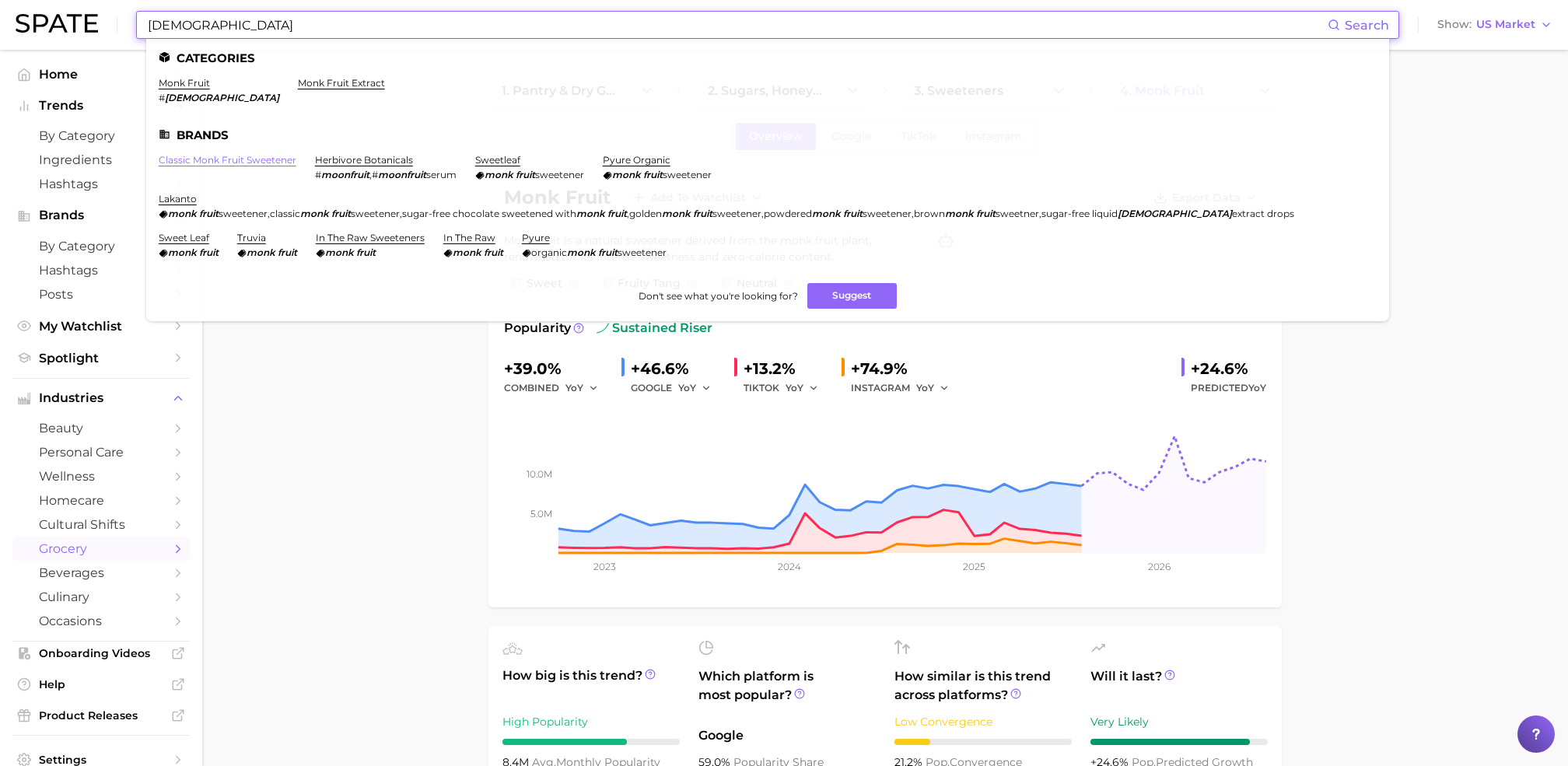
click at [252, 155] on link "classic monk fruit sweetener" at bounding box center [227, 160] width 138 height 12
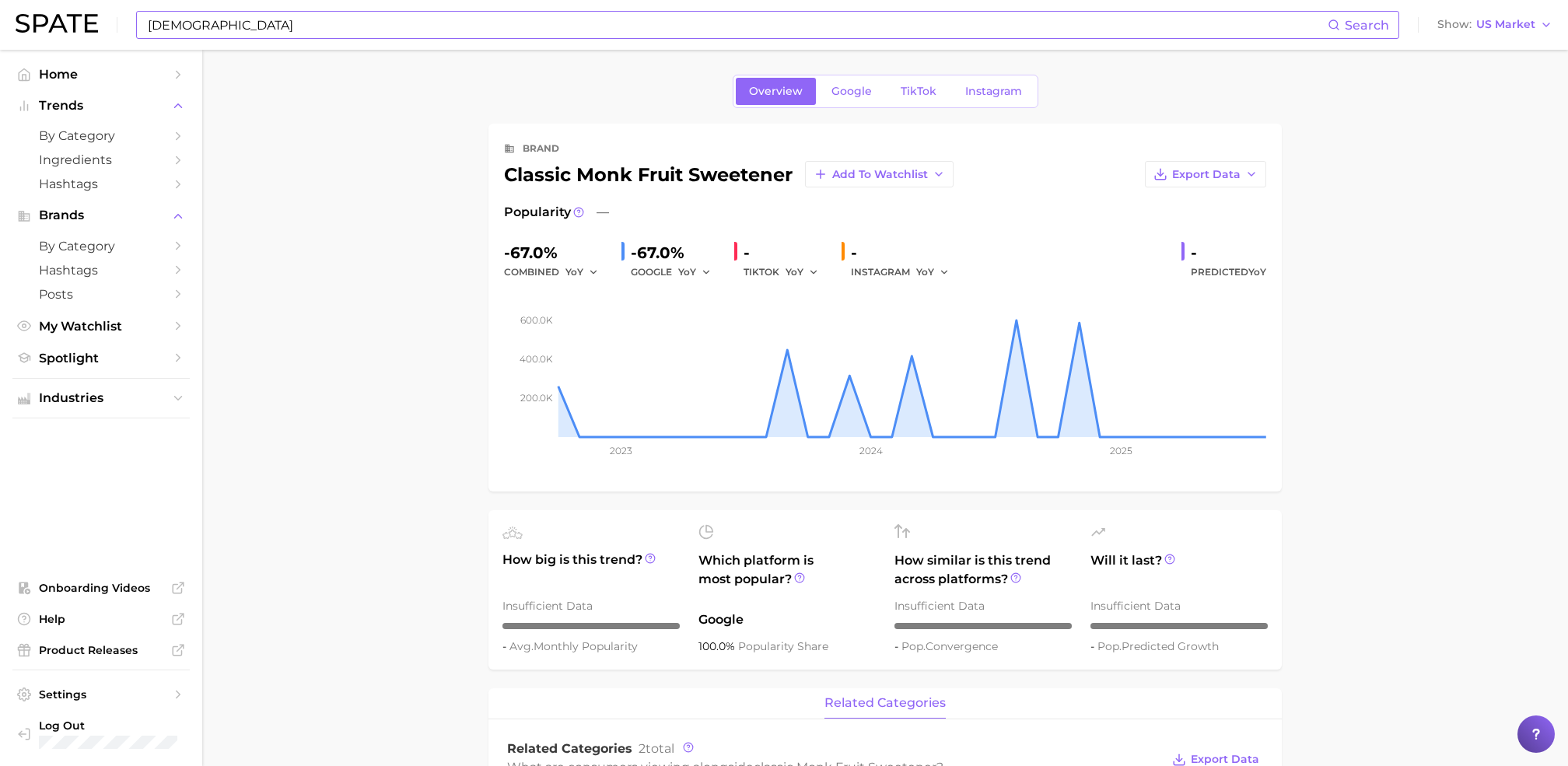
click at [252, 25] on input "monkfruit" at bounding box center [737, 25] width 1182 height 26
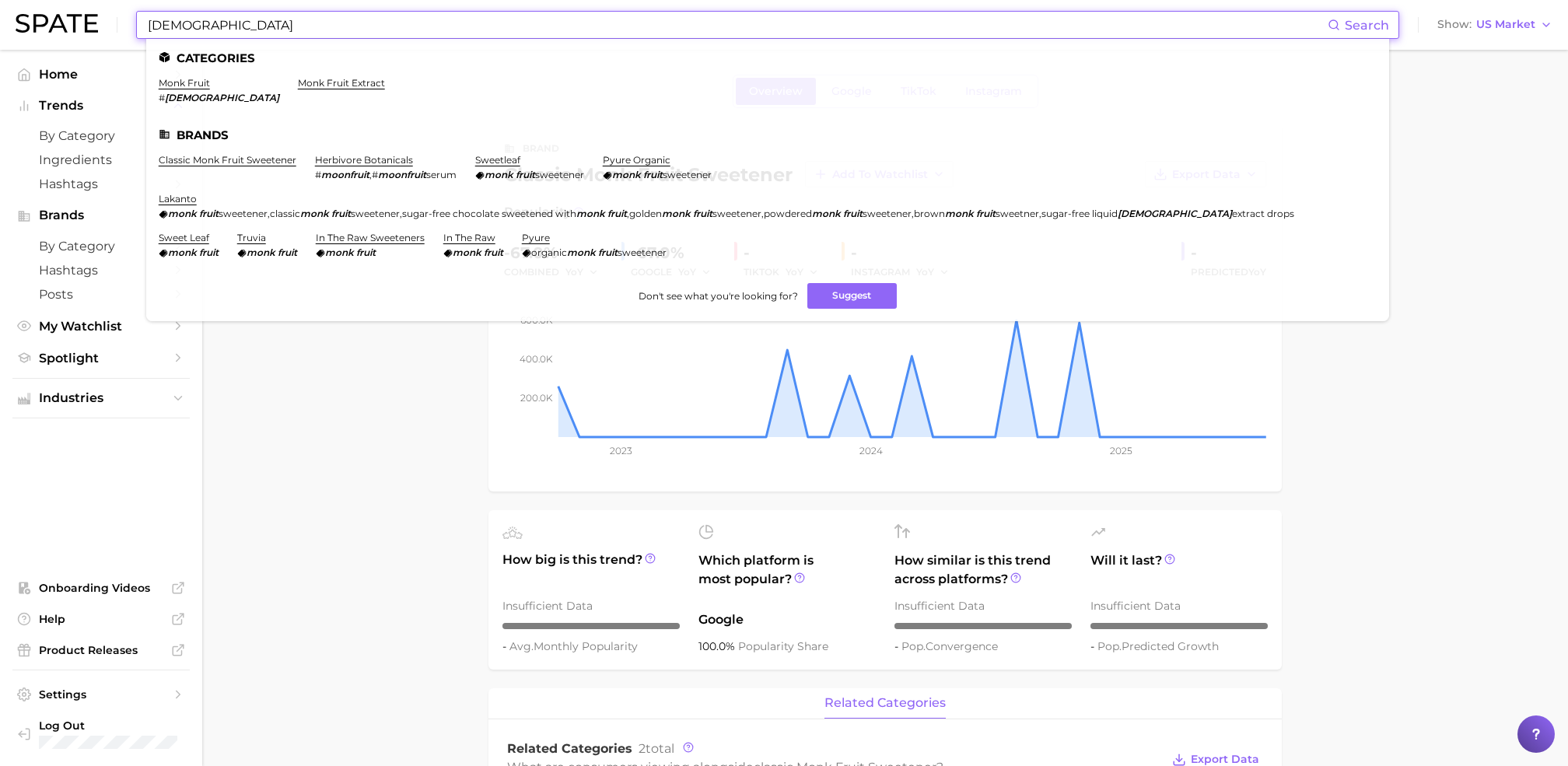
click at [252, 25] on input "monkfruit" at bounding box center [737, 25] width 1182 height 26
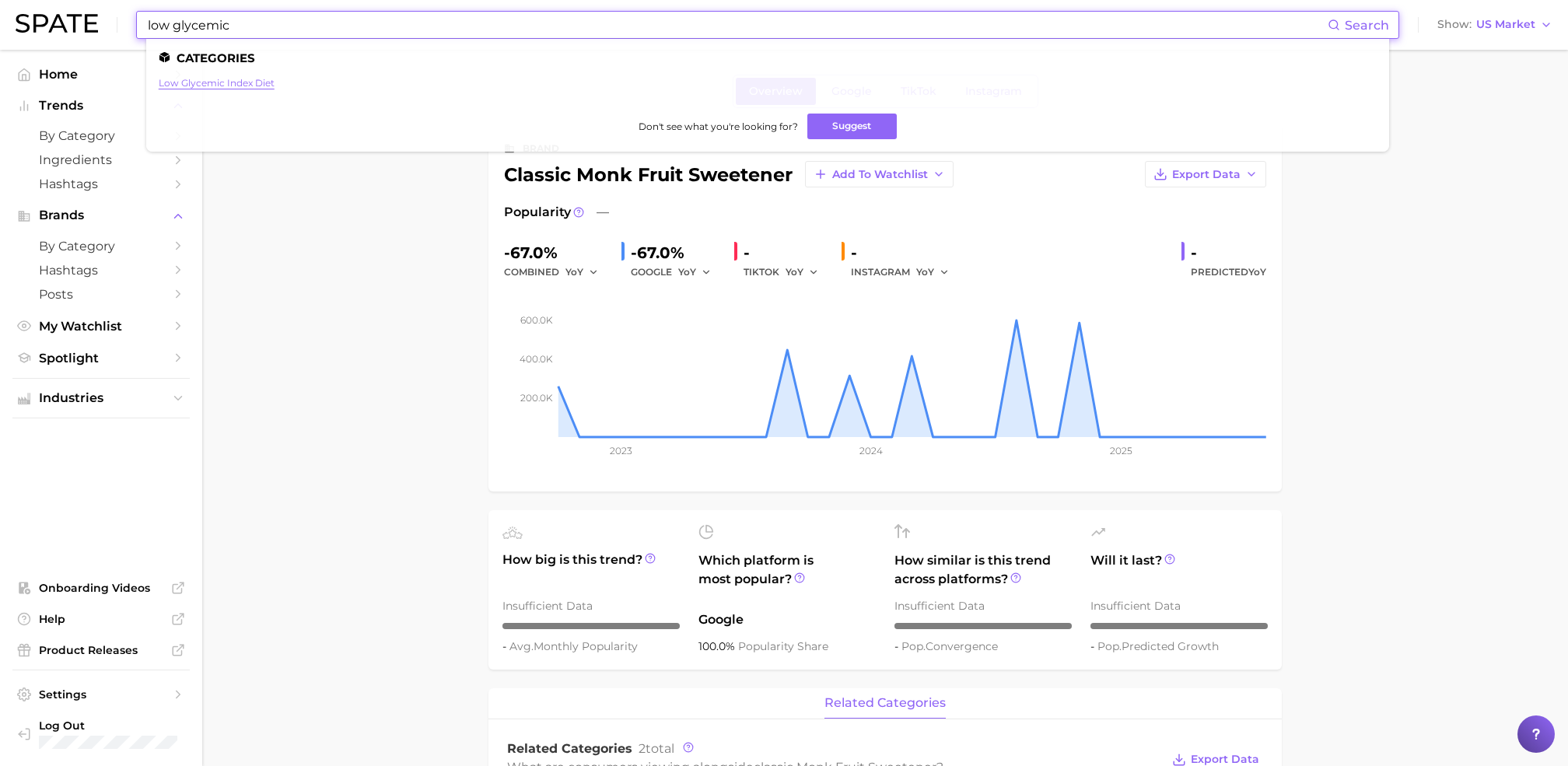
type input "low glycemic"
click at [231, 84] on link "low glycemic index diet" at bounding box center [217, 83] width 116 height 12
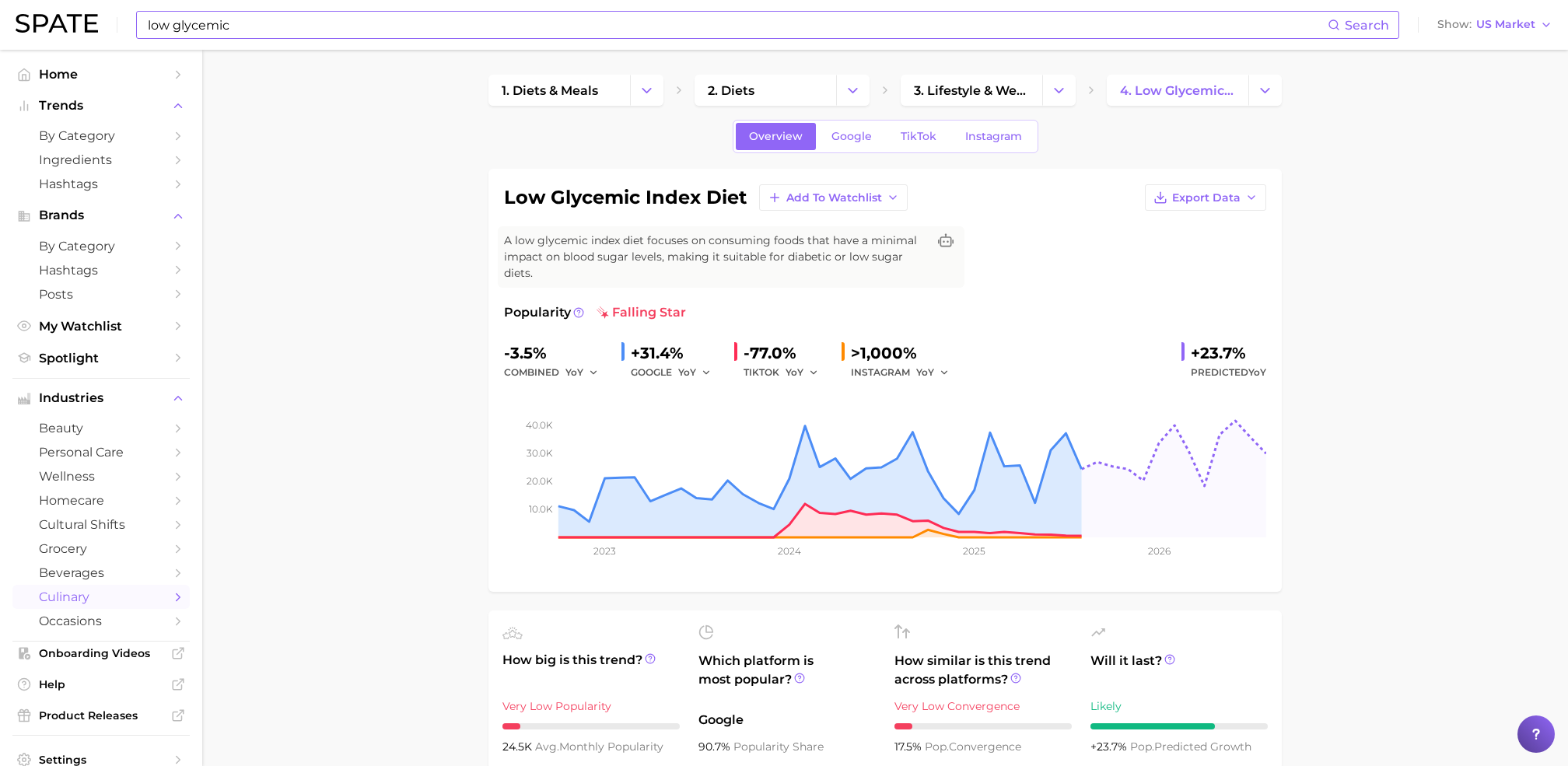
click at [288, 21] on input "low glycemic" at bounding box center [737, 25] width 1182 height 26
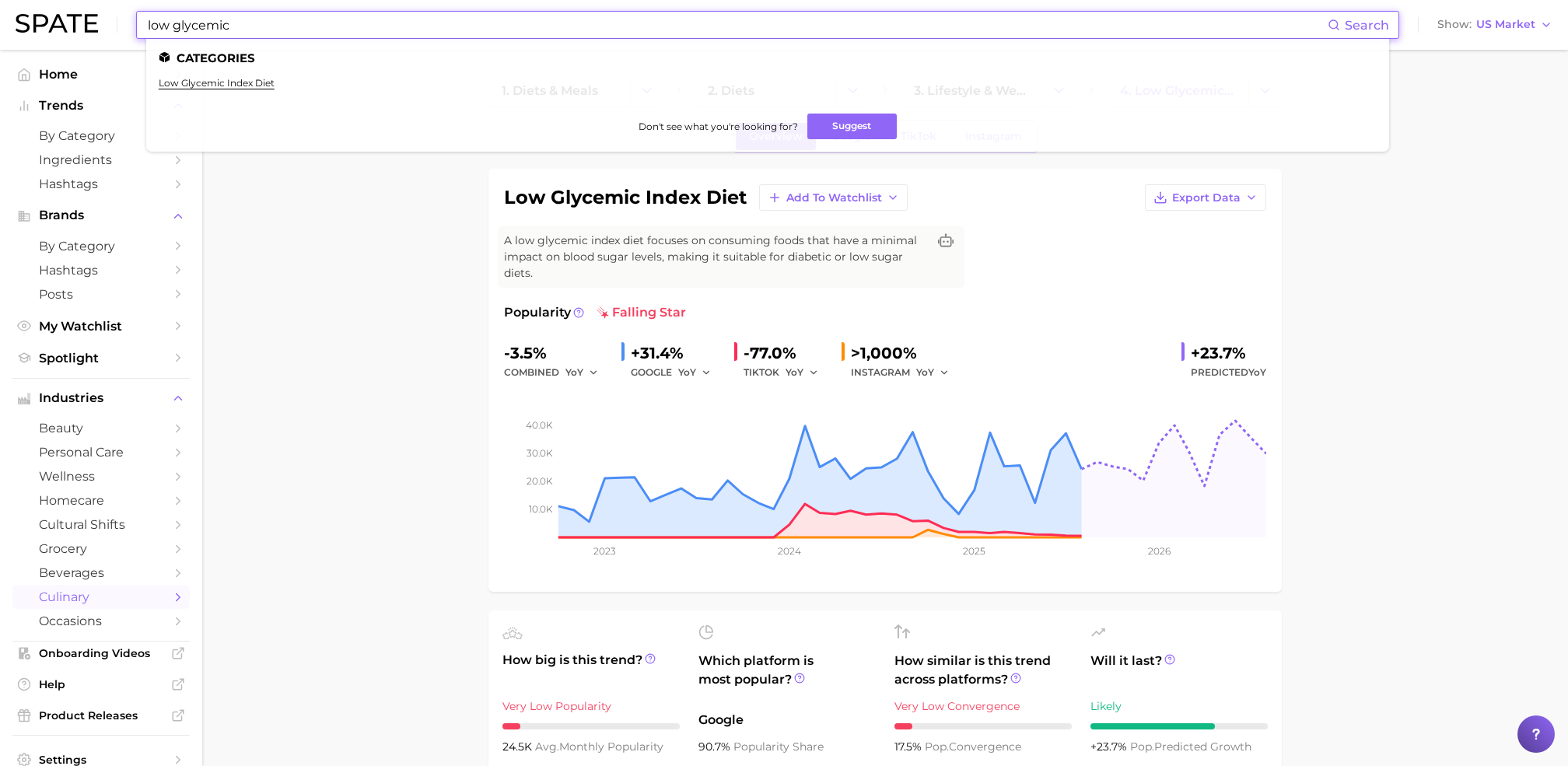
click at [288, 21] on input "low glycemic" at bounding box center [737, 25] width 1182 height 26
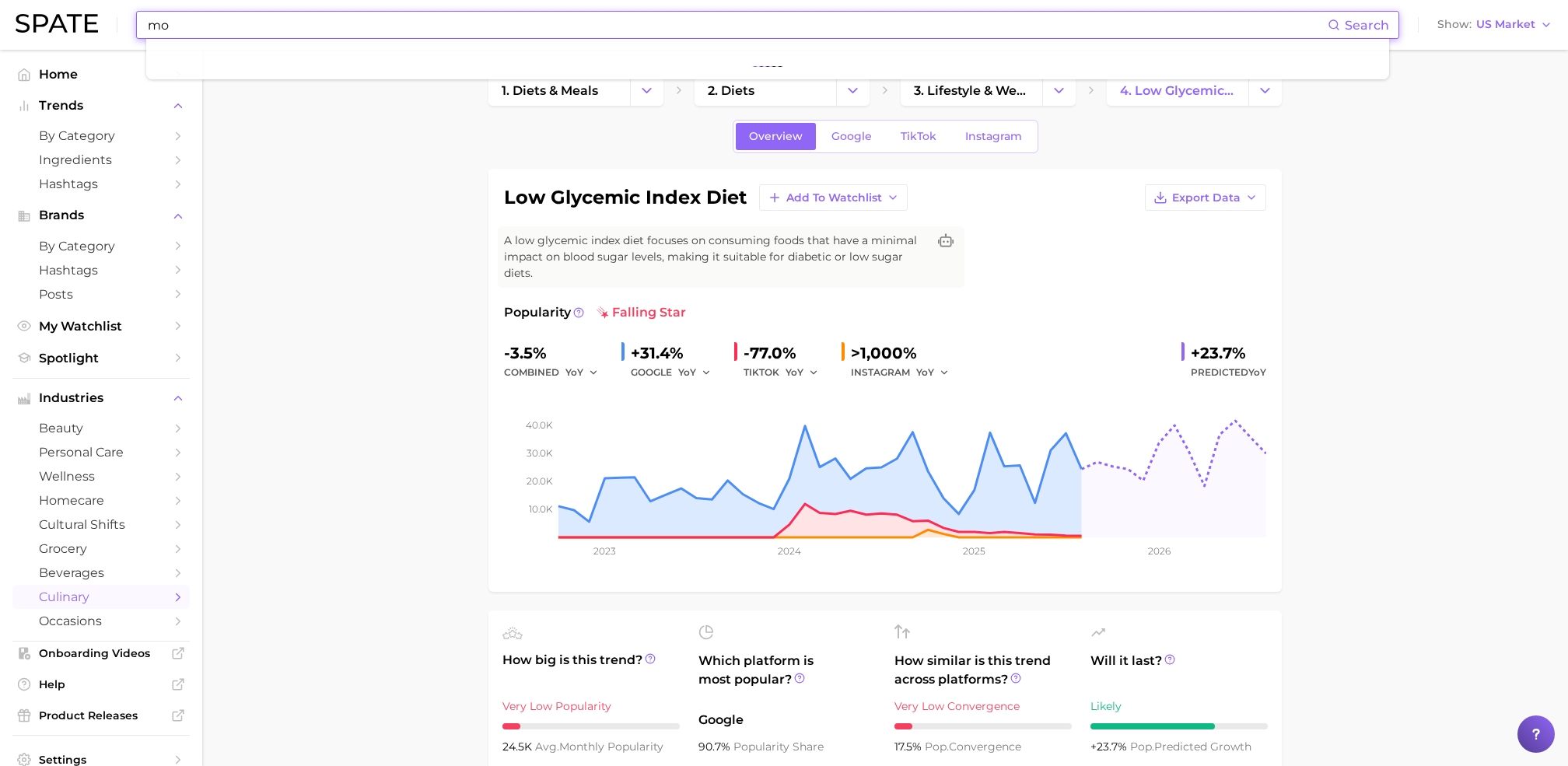
type input "m"
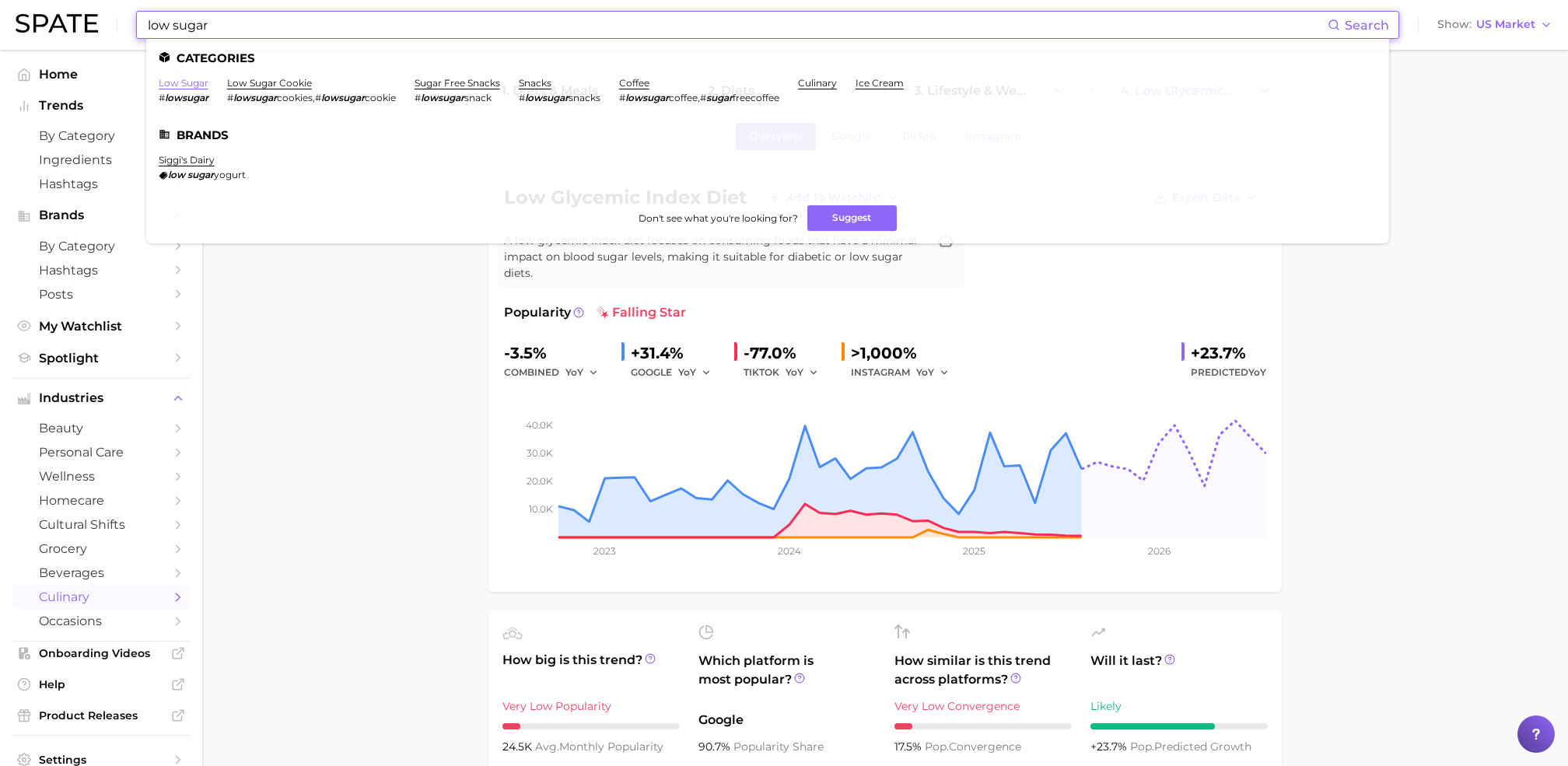
type input "low sugar"
click at [185, 83] on link "low sugar" at bounding box center [184, 83] width 50 height 12
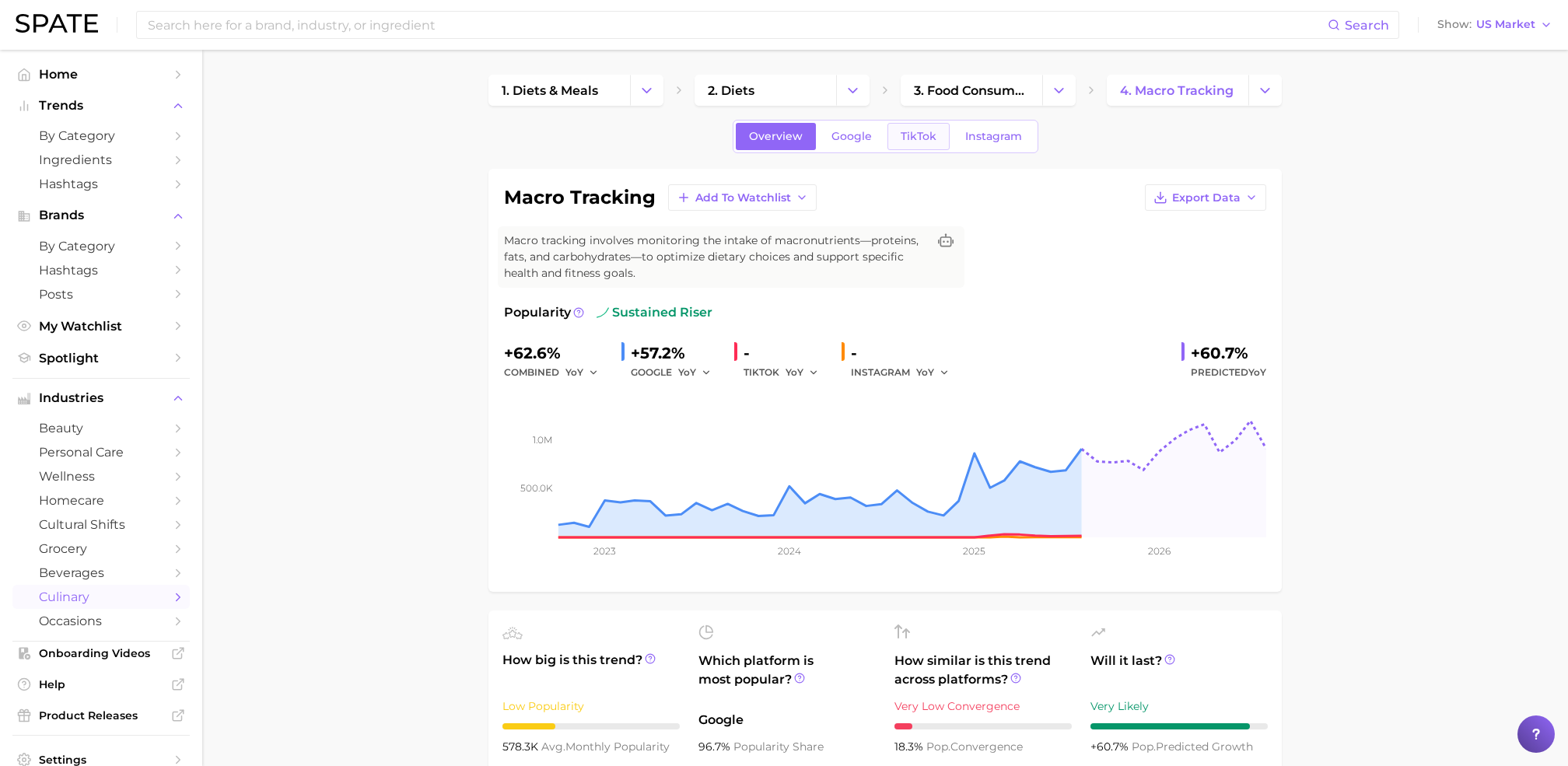
click at [921, 140] on span "TikTok" at bounding box center [918, 136] width 36 height 13
